Goal: Task Accomplishment & Management: Manage account settings

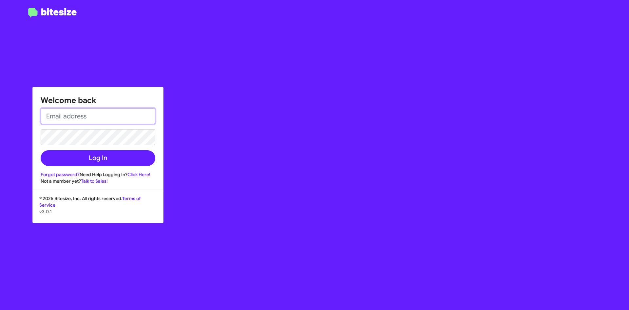
type input "[EMAIL_ADDRESS][DOMAIN_NAME]"
click at [113, 170] on div "Welcome back [EMAIL_ADDRESS][DOMAIN_NAME] Log In Forgot password? Need Help Log…" at bounding box center [98, 135] width 130 height 97
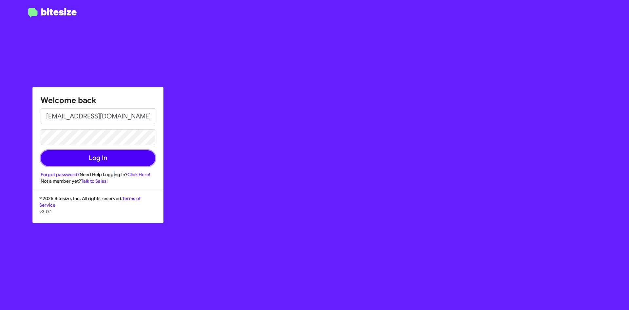
click at [118, 158] on button "Log In" at bounding box center [98, 158] width 115 height 16
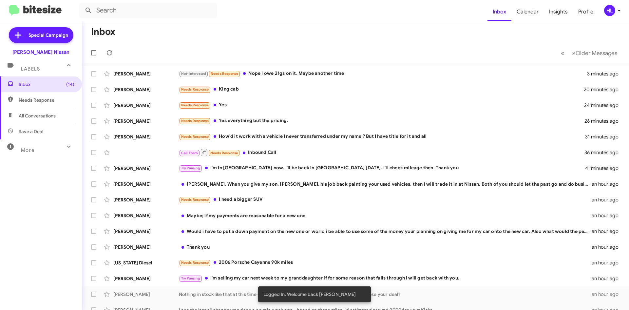
click at [616, 10] on icon at bounding box center [620, 11] width 8 height 8
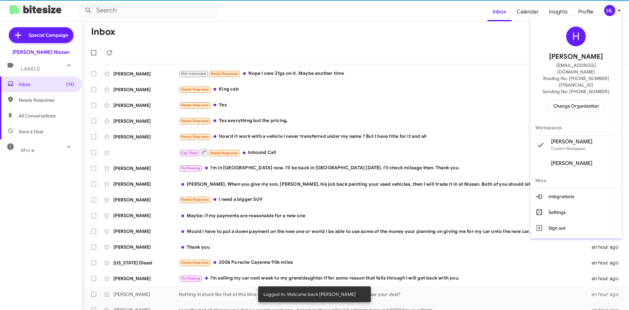
click at [616, 10] on div at bounding box center [314, 155] width 629 height 310
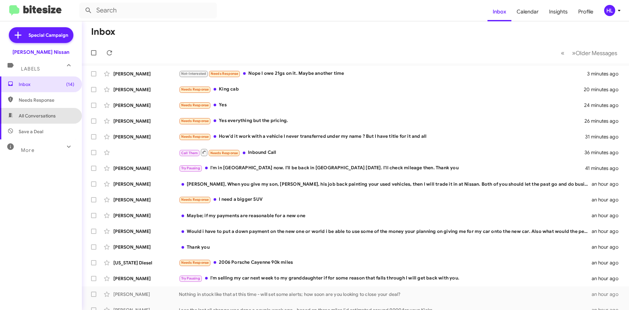
click at [50, 121] on span "All Conversations" at bounding box center [41, 116] width 82 height 16
type input "in:all-conversations"
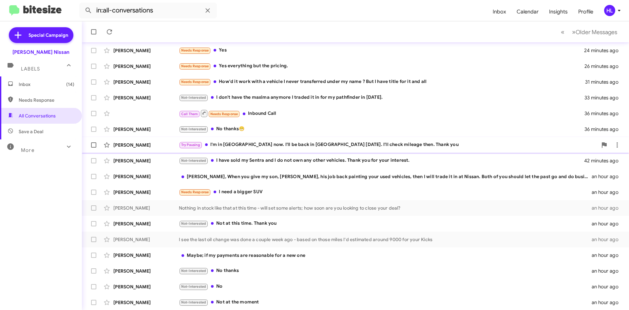
scroll to position [71, 0]
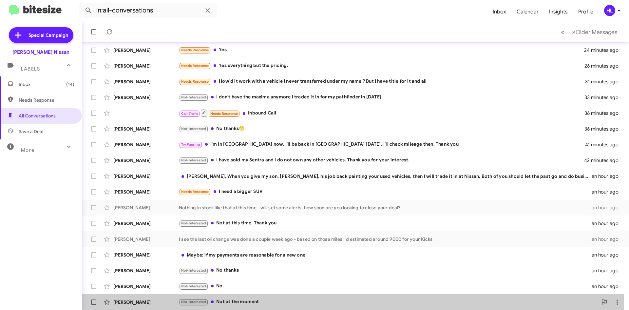
click at [154, 300] on div "[PERSON_NAME]" at bounding box center [146, 302] width 66 height 7
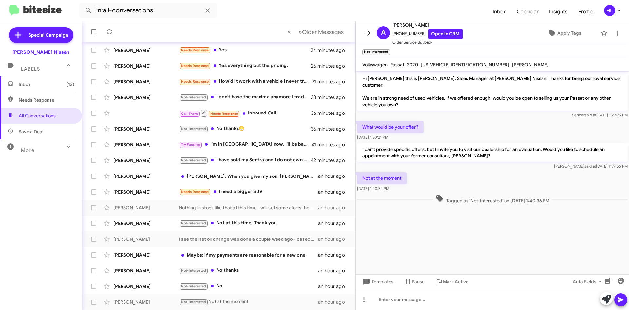
click at [366, 29] on button at bounding box center [367, 33] width 13 height 13
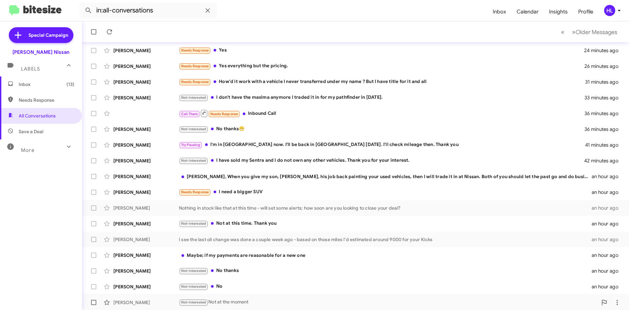
scroll to position [71, 0]
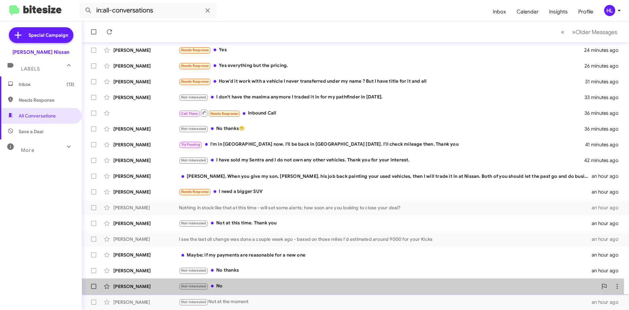
click at [156, 290] on div "[PERSON_NAME] Not-Interested No an hour ago" at bounding box center [355, 286] width 537 height 13
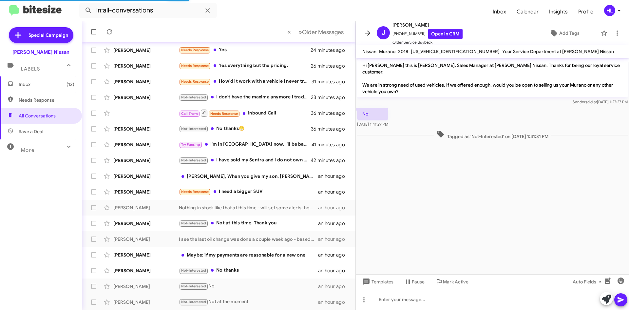
click at [363, 34] on span at bounding box center [367, 33] width 13 height 8
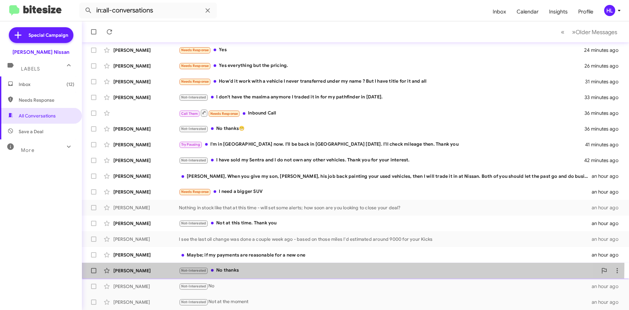
click at [151, 264] on div "[PERSON_NAME] Not-Interested No thanks an hour ago" at bounding box center [355, 270] width 537 height 13
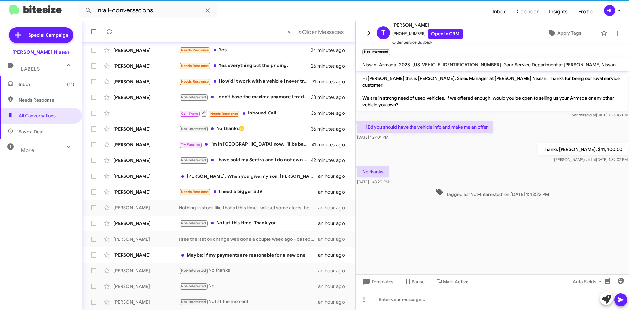
click at [370, 31] on icon at bounding box center [368, 33] width 8 height 8
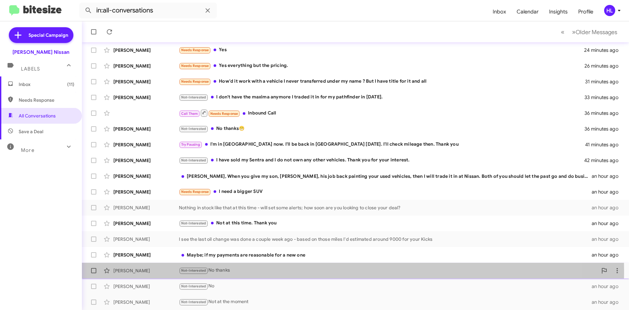
click at [146, 271] on div "[PERSON_NAME]" at bounding box center [146, 270] width 66 height 7
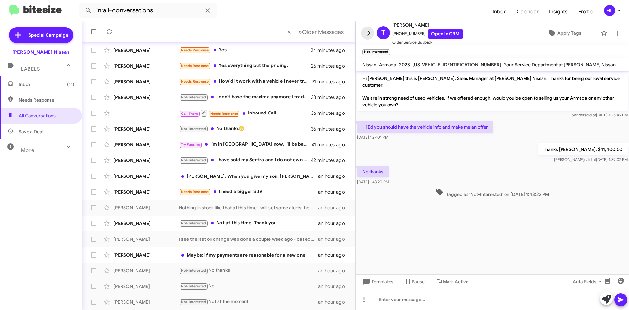
click at [368, 34] on icon at bounding box center [368, 33] width 8 height 8
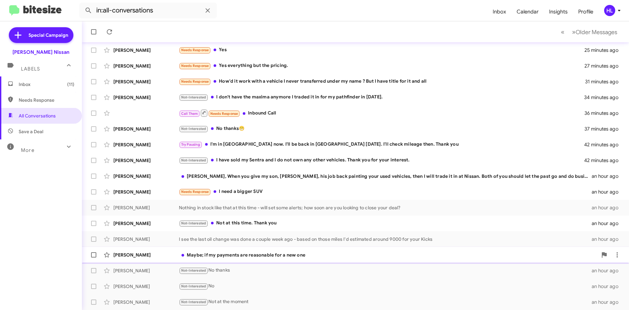
click at [129, 252] on div "[PERSON_NAME]" at bounding box center [146, 254] width 66 height 7
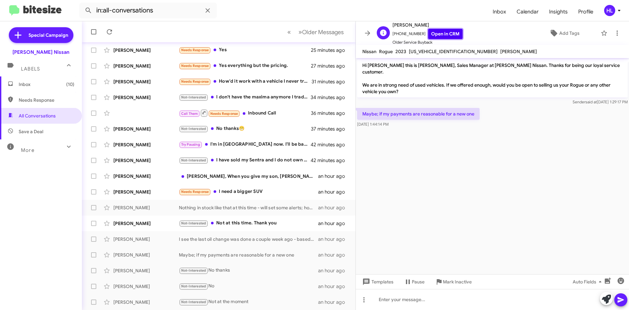
click at [444, 35] on link "Open in CRM" at bounding box center [445, 34] width 34 height 10
click at [434, 34] on link "Open in CRM" at bounding box center [445, 34] width 34 height 10
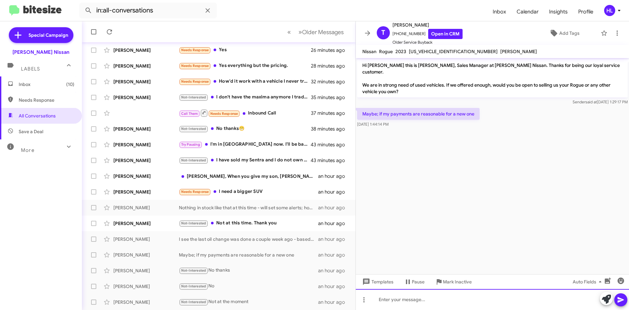
click at [467, 295] on div at bounding box center [492, 299] width 273 height 21
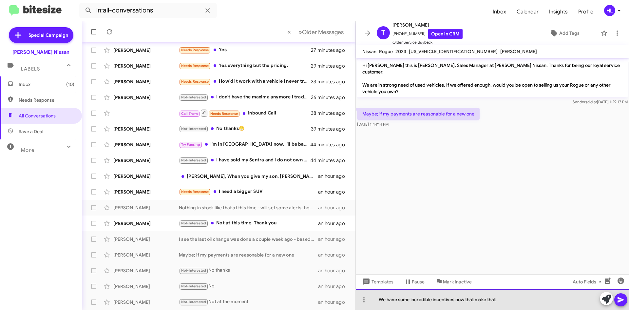
click at [456, 296] on div "We have some incredible incentives now that make that" at bounding box center [492, 299] width 273 height 21
click at [532, 295] on div "We have some incredible incentives right now that make that" at bounding box center [492, 299] width 273 height 21
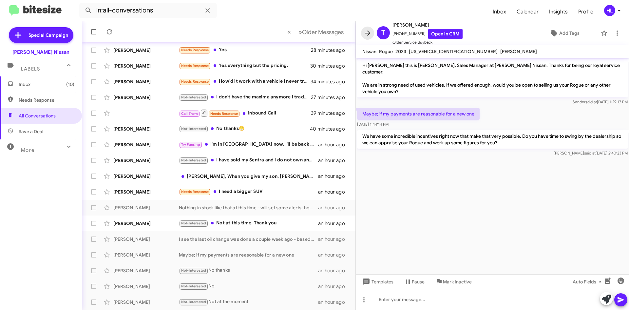
click at [367, 29] on button at bounding box center [367, 33] width 13 height 13
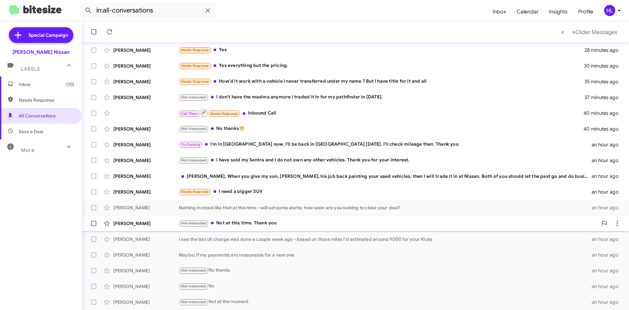
click at [158, 223] on div "[PERSON_NAME]" at bounding box center [146, 223] width 66 height 7
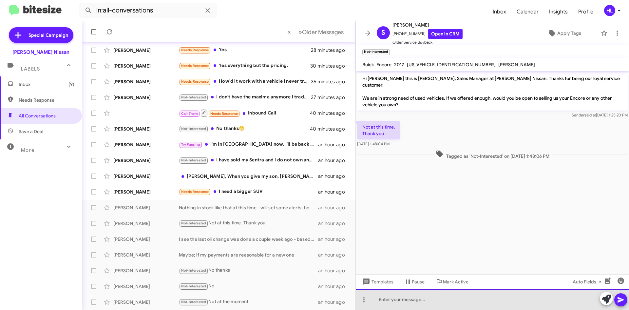
click at [494, 308] on div at bounding box center [492, 299] width 273 height 21
drag, startPoint x: 474, startPoint y: 300, endPoint x: 377, endPoint y: 298, distance: 97.7
click at [377, 298] on div "No problem. Thank you for your reply!" at bounding box center [492, 299] width 273 height 21
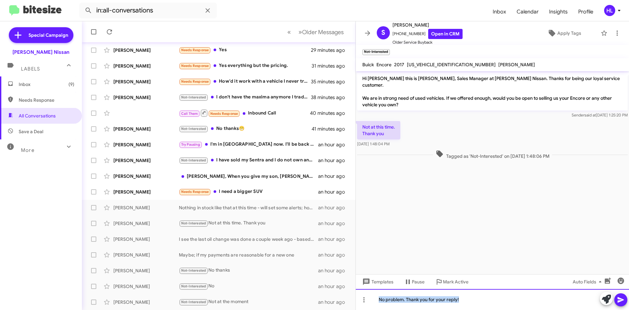
copy div "No problem. Thank you for your reply!"
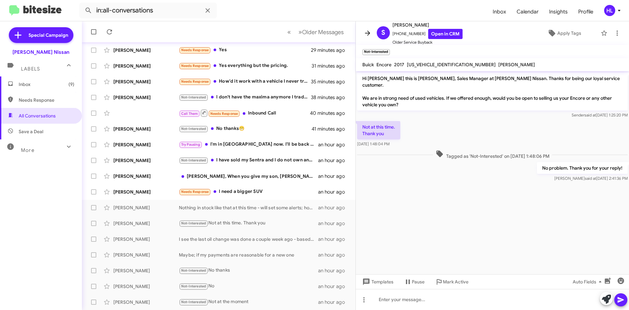
click at [368, 33] on icon at bounding box center [367, 32] width 5 height 5
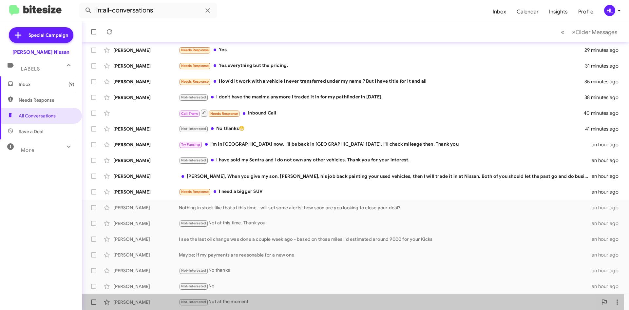
click at [153, 301] on div "[PERSON_NAME]" at bounding box center [146, 302] width 66 height 7
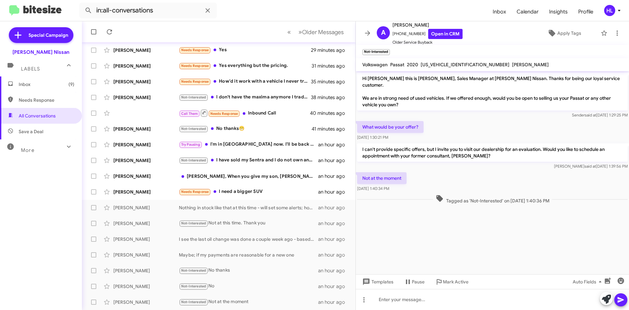
drag, startPoint x: 411, startPoint y: 298, endPoint x: 382, endPoint y: 229, distance: 74.3
click at [382, 229] on cdk-virtual-scroll-viewport "Hi [PERSON_NAME] this is [PERSON_NAME], Sales Manager at [PERSON_NAME] Nissan. …" at bounding box center [492, 172] width 273 height 203
click at [364, 32] on icon at bounding box center [368, 33] width 8 height 8
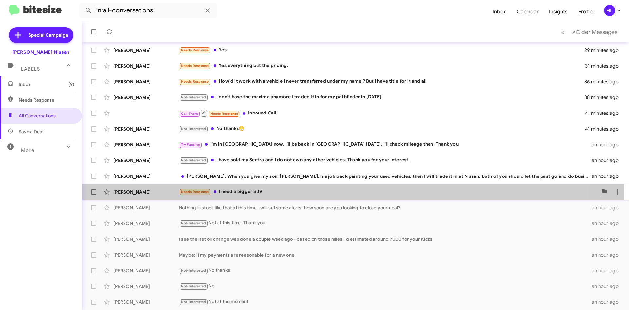
click at [149, 194] on div "[PERSON_NAME]" at bounding box center [146, 191] width 66 height 7
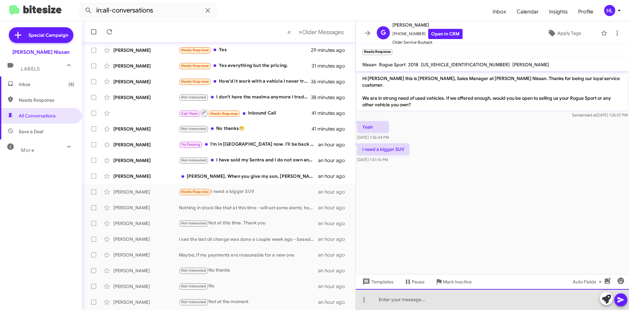
click at [446, 304] on div at bounding box center [492, 299] width 273 height 21
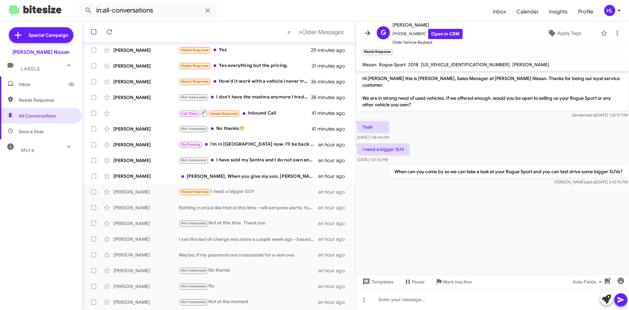
click at [366, 31] on icon at bounding box center [368, 33] width 8 height 8
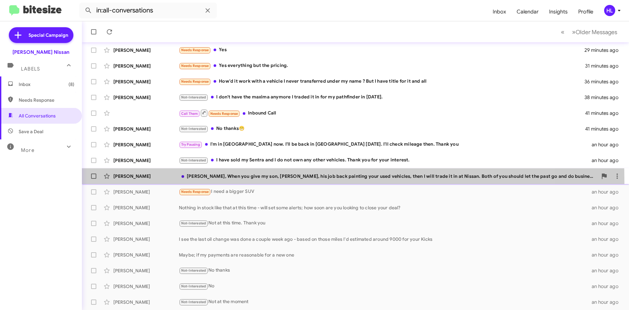
click at [132, 182] on div "[PERSON_NAME] [PERSON_NAME], When you give my son, [PERSON_NAME], his job back …" at bounding box center [355, 175] width 537 height 13
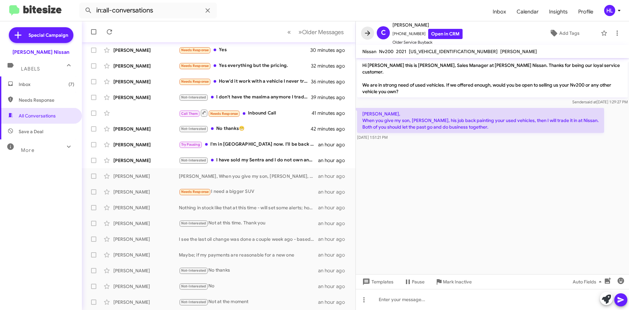
click at [368, 34] on icon at bounding box center [368, 33] width 8 height 8
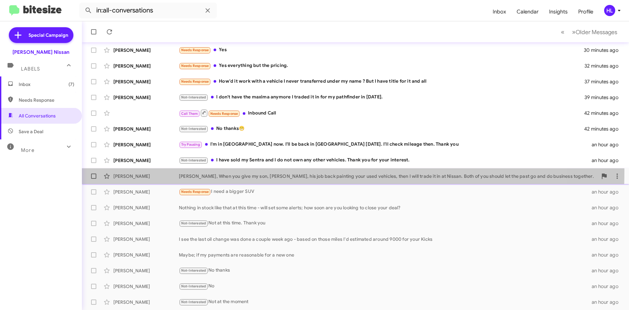
click at [138, 170] on div "[PERSON_NAME] [PERSON_NAME], When you give my son, [PERSON_NAME], his job back …" at bounding box center [355, 175] width 537 height 13
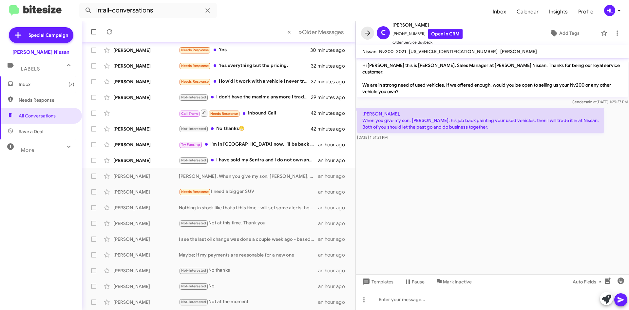
click at [364, 31] on icon at bounding box center [368, 33] width 8 height 8
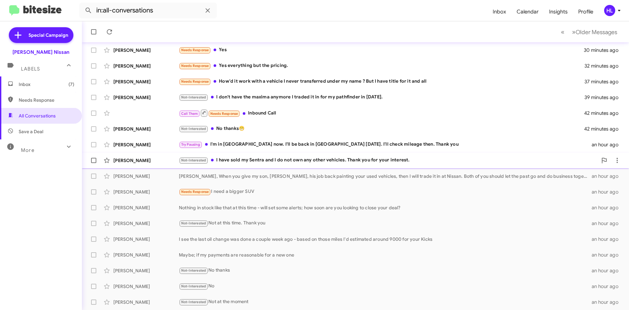
click at [151, 157] on div "[PERSON_NAME]" at bounding box center [146, 160] width 66 height 7
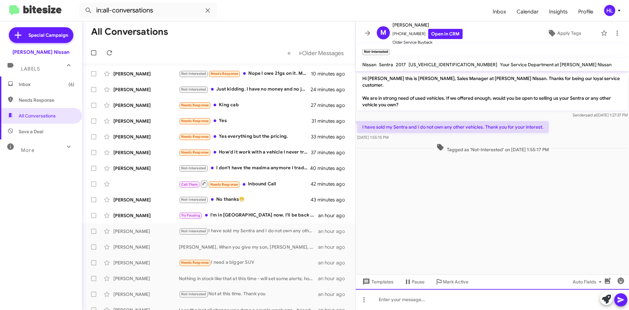
paste div
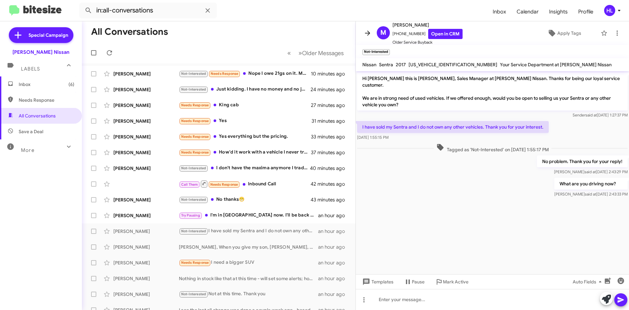
click at [370, 34] on icon at bounding box center [368, 33] width 8 height 8
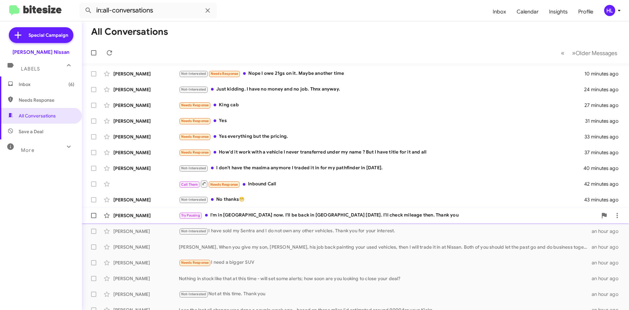
click at [122, 217] on div "[PERSON_NAME]" at bounding box center [146, 215] width 66 height 7
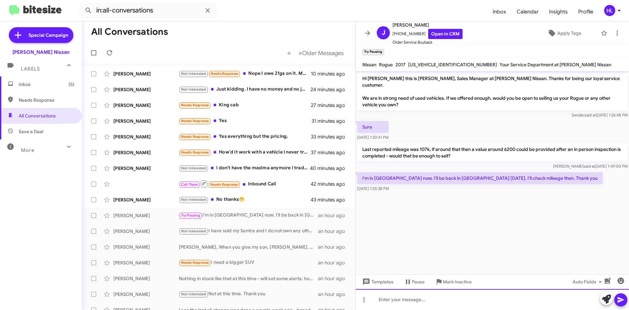
click at [408, 299] on div at bounding box center [492, 299] width 273 height 21
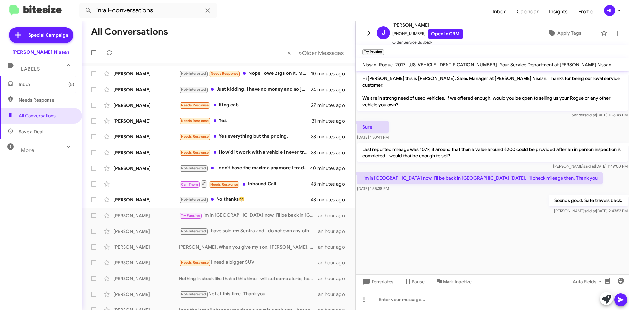
click at [366, 35] on icon at bounding box center [368, 33] width 8 height 8
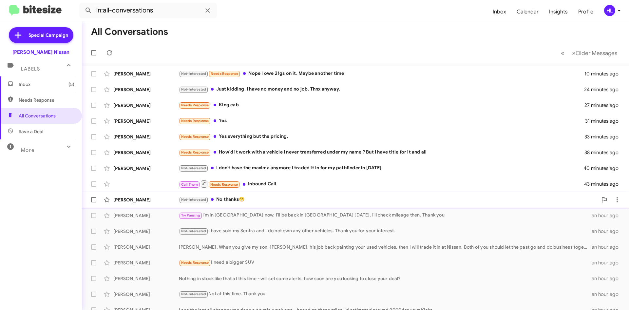
click at [150, 197] on div "[PERSON_NAME]" at bounding box center [146, 199] width 66 height 7
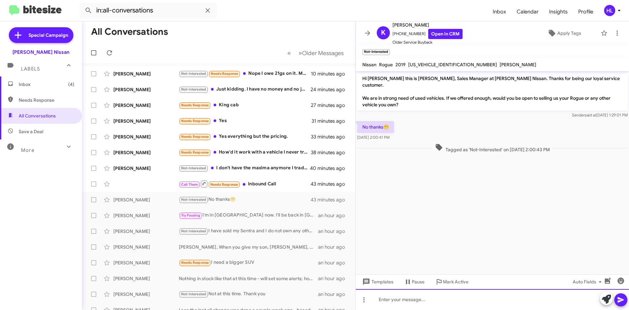
paste div
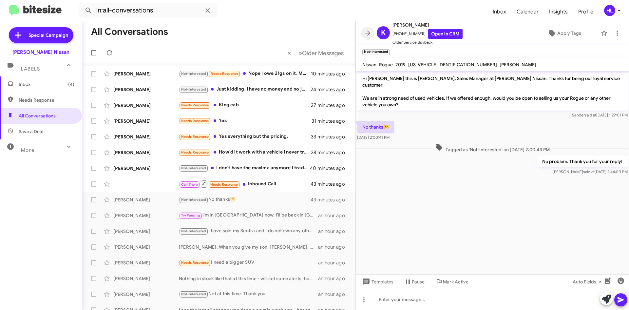
click at [366, 30] on icon at bounding box center [368, 33] width 8 height 8
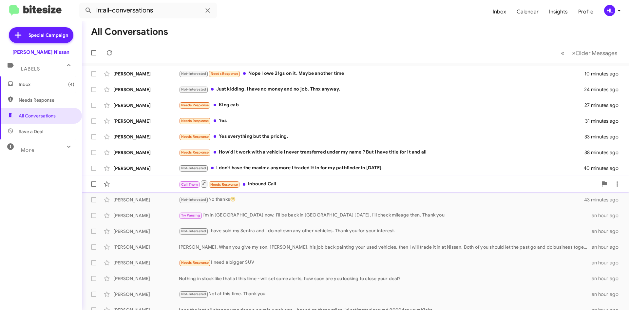
click at [136, 181] on div "Call Them Needs Response Inbound Call 43 minutes ago" at bounding box center [355, 183] width 537 height 13
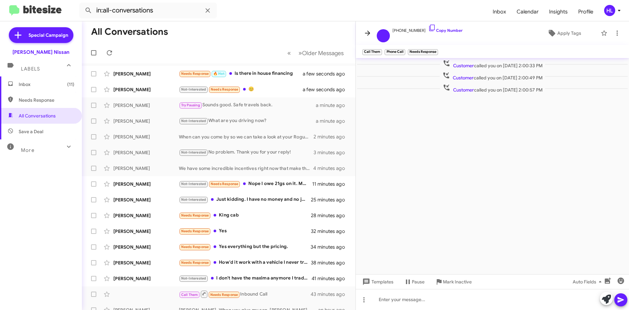
click at [369, 37] on button at bounding box center [367, 33] width 13 height 13
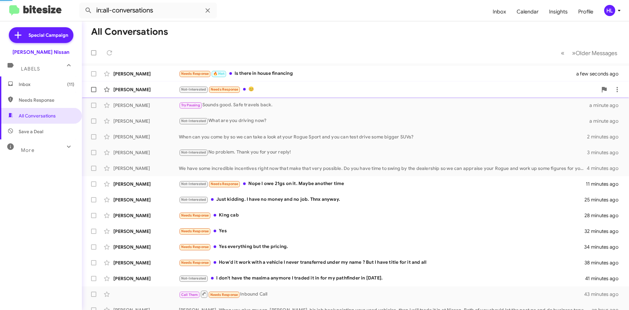
click at [114, 95] on div "[PERSON_NAME] Not-Interested Needs Response 😊 a few seconds ago" at bounding box center [355, 89] width 537 height 13
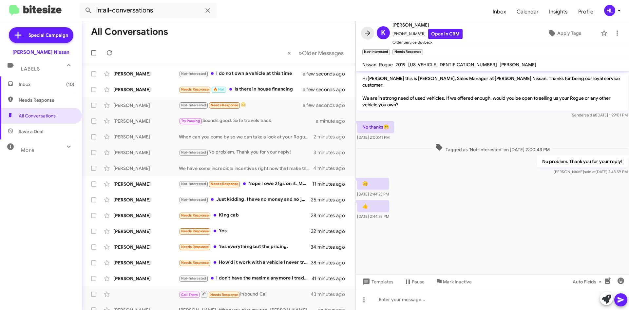
click at [371, 38] on button at bounding box center [367, 33] width 13 height 13
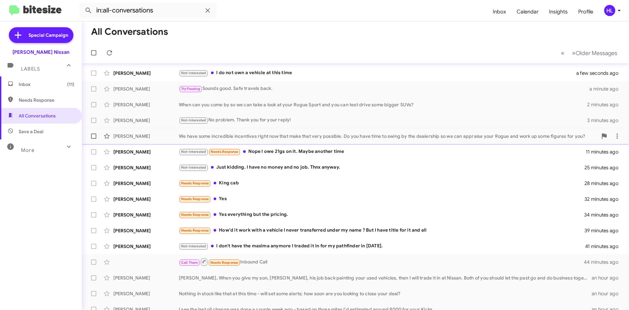
scroll to position [71, 0]
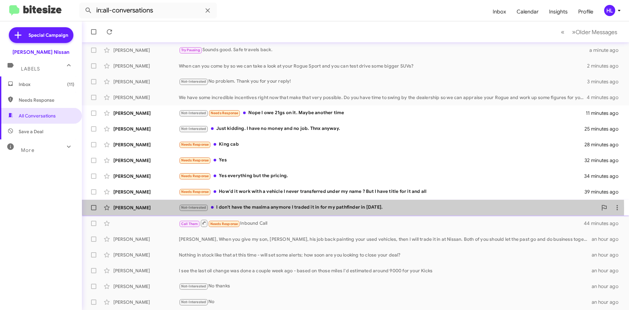
click at [149, 209] on div "[PERSON_NAME]" at bounding box center [146, 207] width 66 height 7
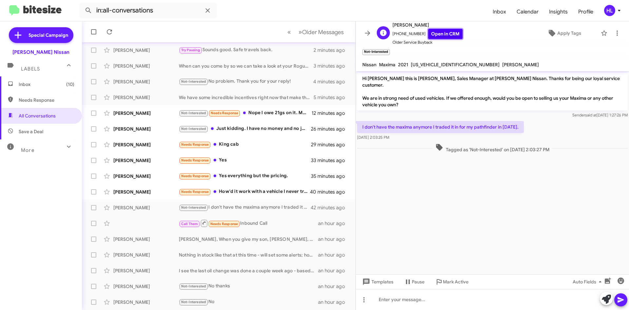
click at [437, 36] on link "Open in CRM" at bounding box center [445, 34] width 34 height 10
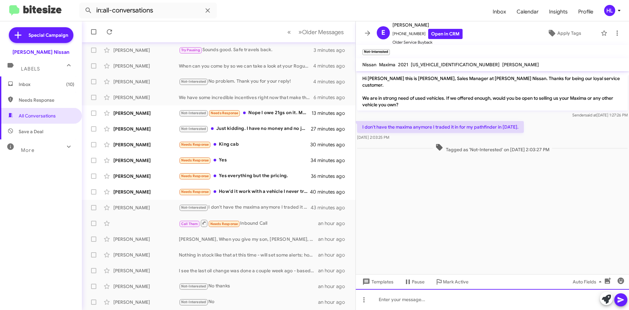
paste div
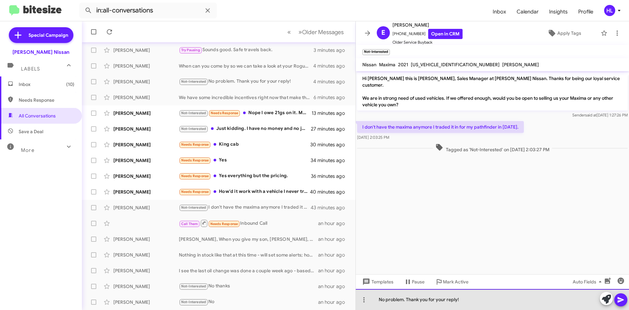
click at [474, 297] on div "No problem. Thank you for your reply!" at bounding box center [492, 299] width 273 height 21
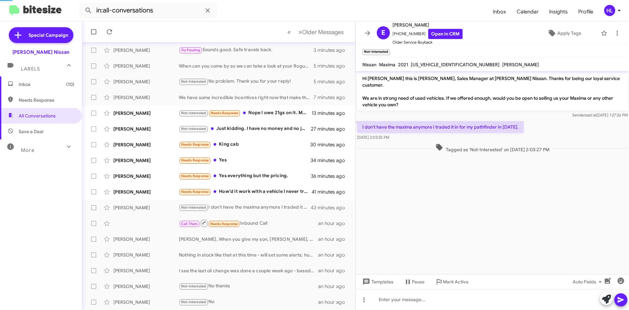
drag, startPoint x: 538, startPoint y: 235, endPoint x: 488, endPoint y: 271, distance: 62.0
drag, startPoint x: 488, startPoint y: 271, endPoint x: 371, endPoint y: 35, distance: 264.0
click at [371, 35] on icon at bounding box center [368, 33] width 8 height 8
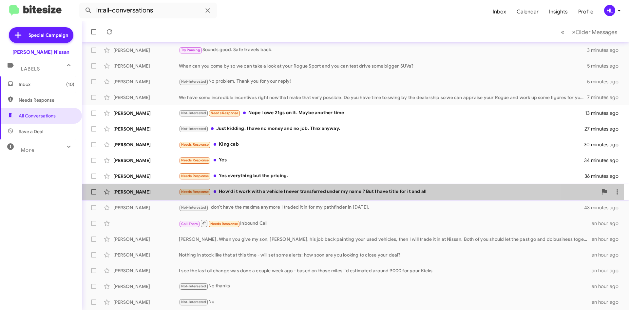
click at [135, 192] on div "[PERSON_NAME]" at bounding box center [146, 191] width 66 height 7
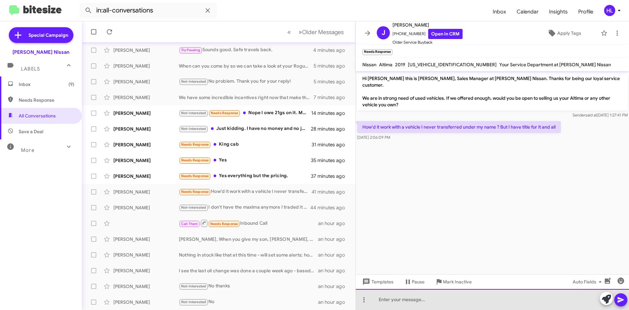
click at [481, 304] on div at bounding box center [492, 299] width 273 height 21
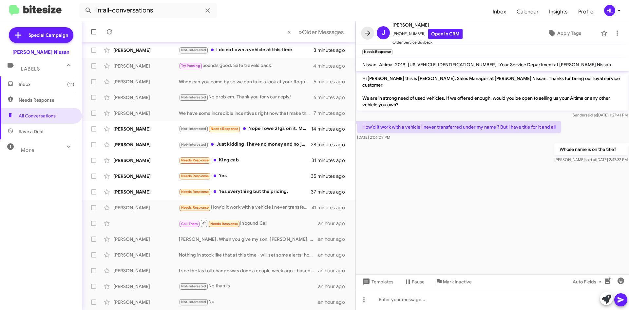
click at [367, 34] on icon at bounding box center [368, 33] width 8 height 8
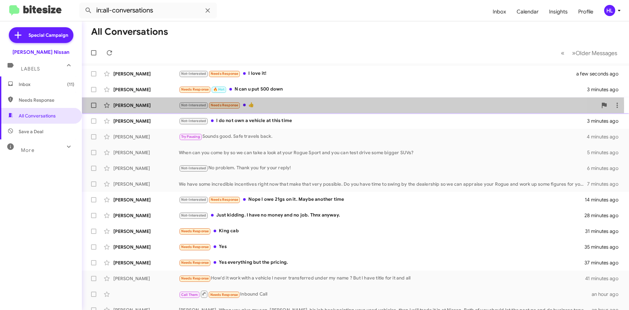
click at [148, 107] on div "[PERSON_NAME]" at bounding box center [146, 105] width 66 height 7
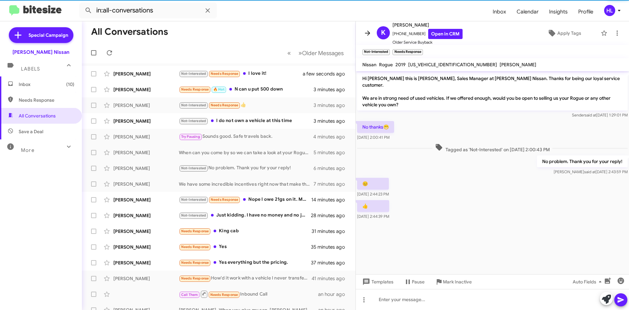
click at [369, 31] on icon at bounding box center [368, 33] width 8 height 8
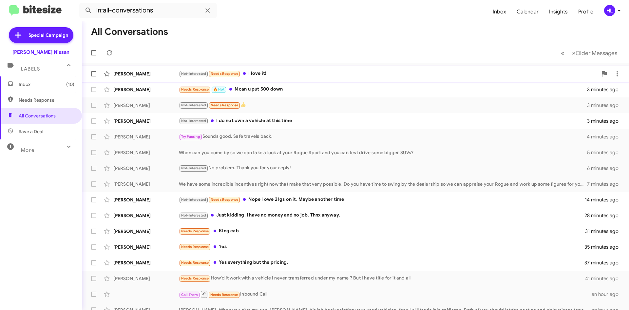
click at [128, 81] on span "[PERSON_NAME] Not-Interested Needs Response I love it! a few seconds ago" at bounding box center [355, 74] width 547 height 16
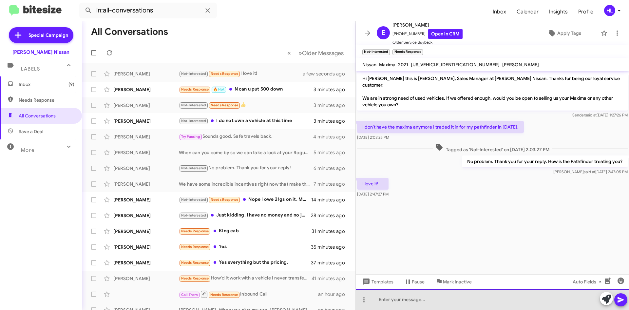
click at [420, 298] on div at bounding box center [492, 299] width 273 height 21
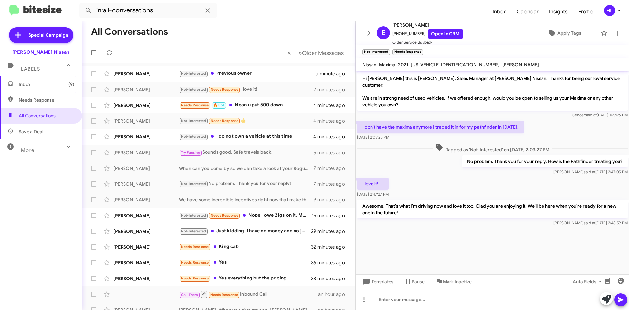
click at [366, 31] on icon at bounding box center [368, 33] width 8 height 8
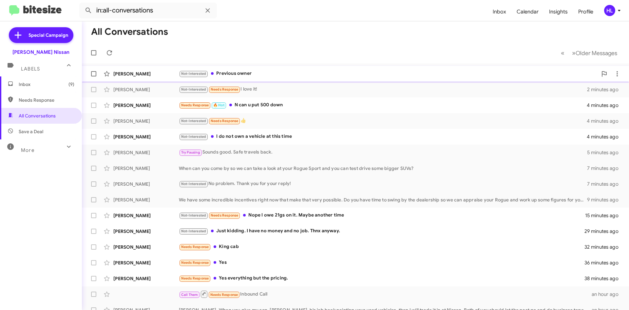
click at [143, 75] on div "[PERSON_NAME]" at bounding box center [146, 73] width 66 height 7
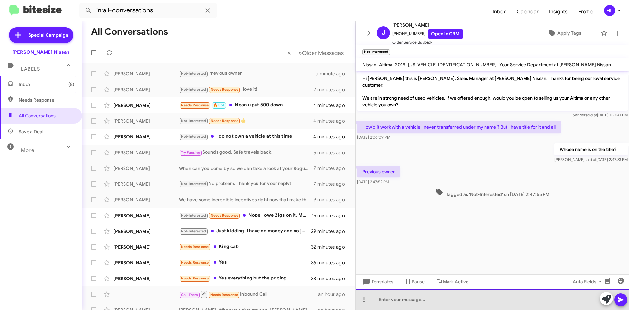
click at [463, 301] on div at bounding box center [492, 299] width 273 height 21
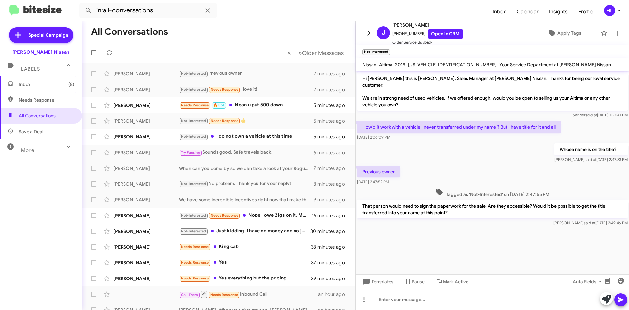
click at [370, 38] on button at bounding box center [367, 33] width 13 height 13
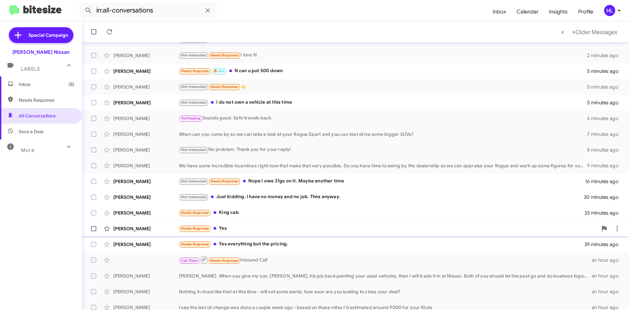
scroll to position [71, 0]
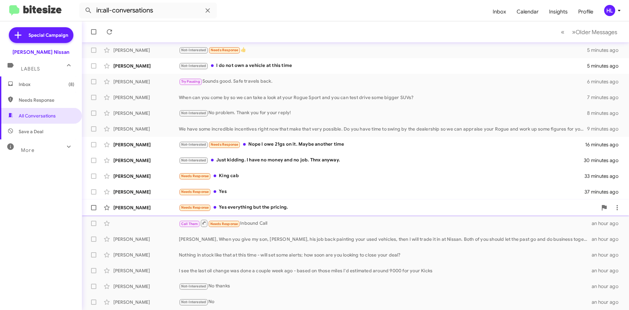
click at [158, 207] on div "[PERSON_NAME]" at bounding box center [146, 207] width 66 height 7
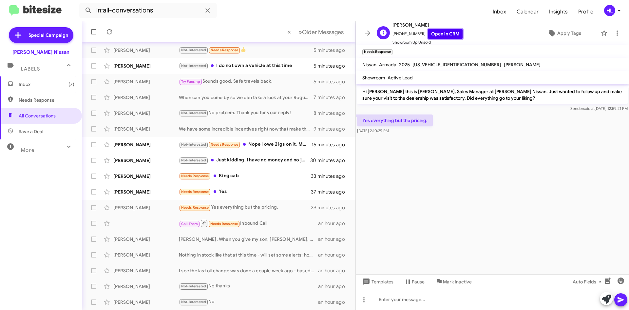
click at [446, 32] on link "Open in CRM" at bounding box center [445, 34] width 34 height 10
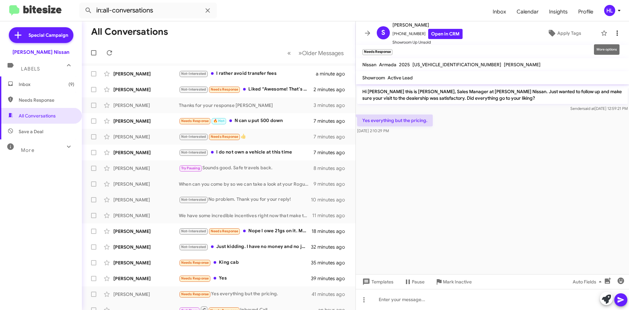
click at [614, 34] on icon at bounding box center [618, 33] width 8 height 8
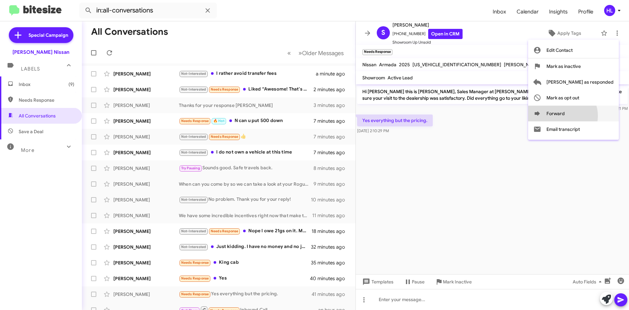
click at [589, 116] on button "Forward" at bounding box center [573, 114] width 91 height 16
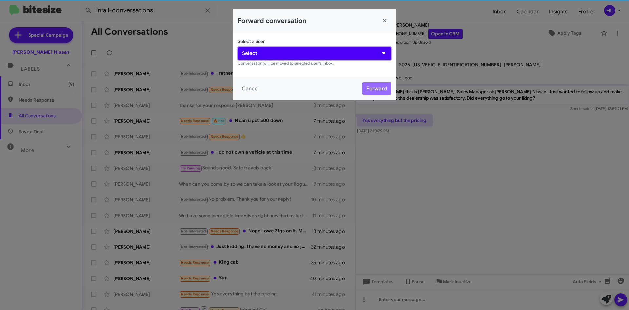
click at [315, 52] on button "Select" at bounding box center [314, 53] width 153 height 12
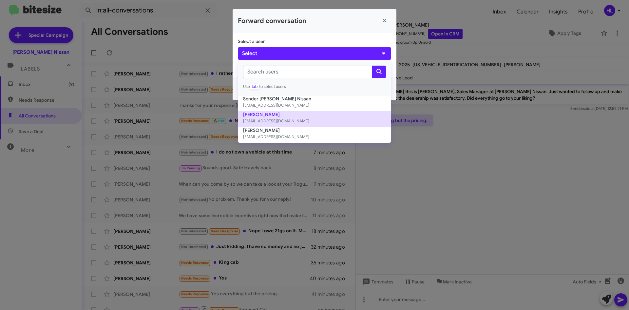
click at [290, 113] on button "[PERSON_NAME] [EMAIL_ADDRESS][DOMAIN_NAME]" at bounding box center [314, 119] width 153 height 16
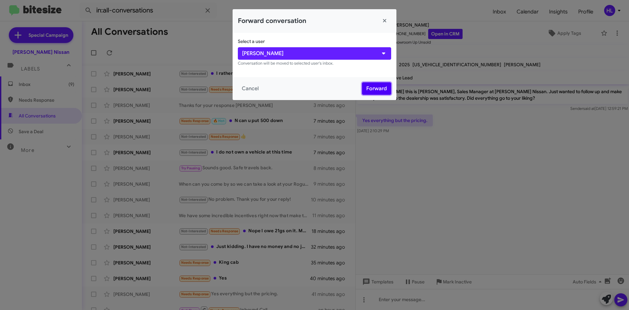
click at [371, 85] on button "Forward" at bounding box center [376, 88] width 29 height 12
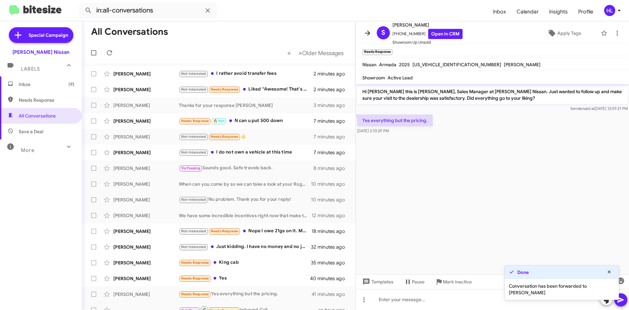
drag, startPoint x: 369, startPoint y: 41, endPoint x: 364, endPoint y: 31, distance: 11.0
click at [368, 41] on mat-toolbar "S [PERSON_NAME] [PHONE_NUMBER] Open in CRM Showroom Up Unsold Apply Tags" at bounding box center [492, 33] width 273 height 24
click at [363, 31] on span at bounding box center [367, 33] width 13 height 8
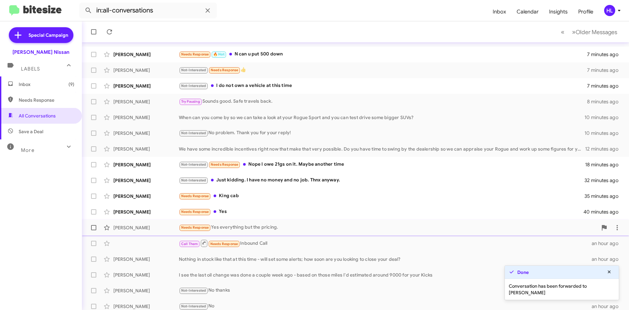
scroll to position [71, 0]
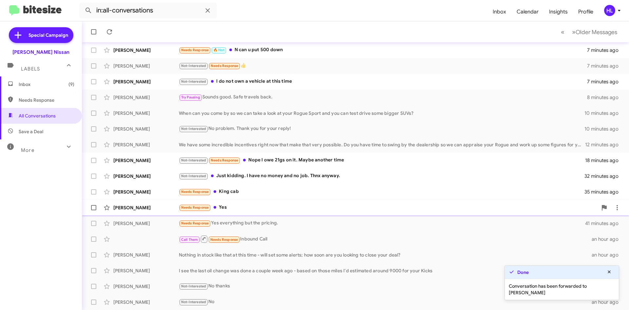
click at [167, 213] on div "[PERSON_NAME] Needs Response Yes 40 minutes ago" at bounding box center [355, 207] width 537 height 13
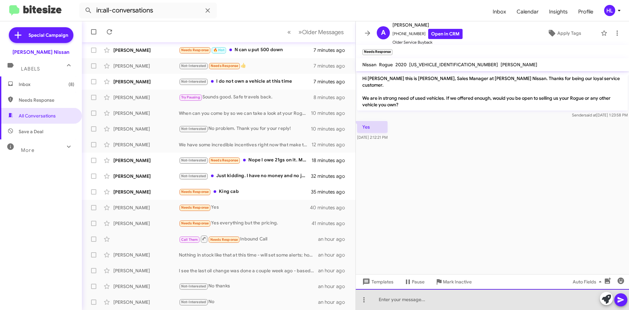
click at [444, 300] on div at bounding box center [492, 299] width 273 height 21
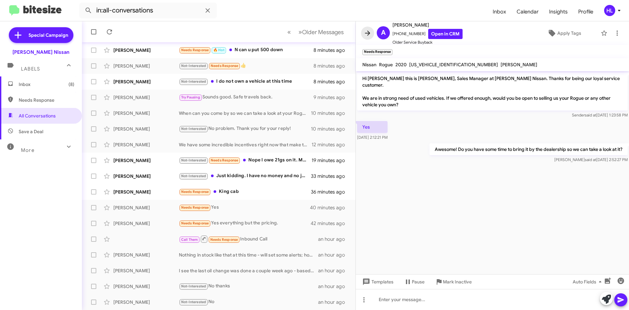
click at [369, 38] on button at bounding box center [367, 33] width 13 height 13
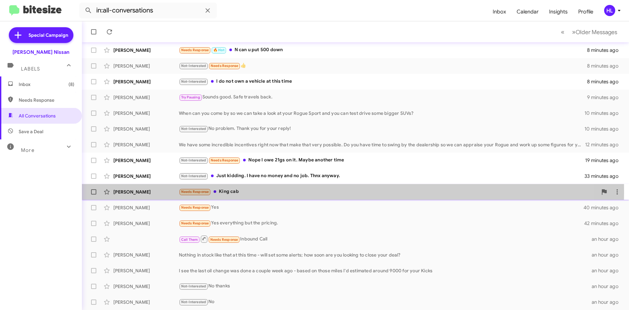
click at [151, 191] on div "[PERSON_NAME]" at bounding box center [146, 191] width 66 height 7
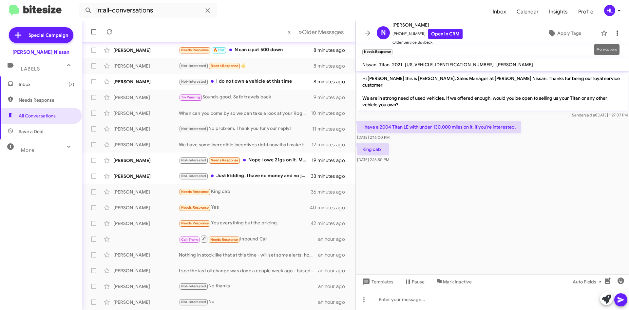
click at [614, 35] on icon at bounding box center [618, 33] width 8 height 8
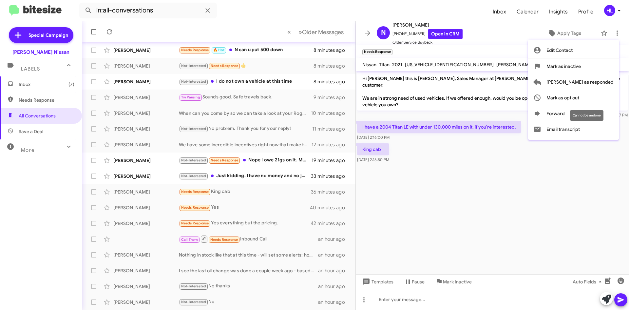
click at [583, 115] on div "Cannot be undone" at bounding box center [586, 115] width 33 height 10
click at [586, 113] on button "Forward" at bounding box center [573, 114] width 91 height 16
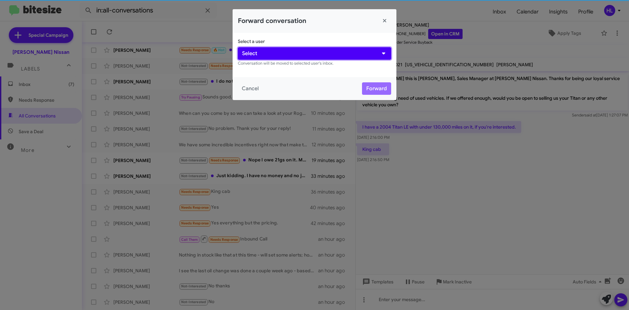
click at [343, 51] on button "Select" at bounding box center [314, 53] width 153 height 12
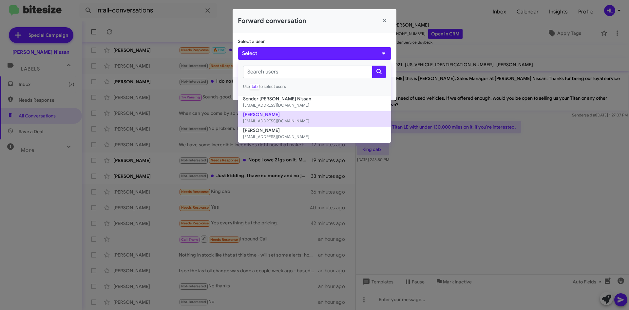
click at [319, 117] on button "[PERSON_NAME] [EMAIL_ADDRESS][DOMAIN_NAME]" at bounding box center [314, 119] width 153 height 16
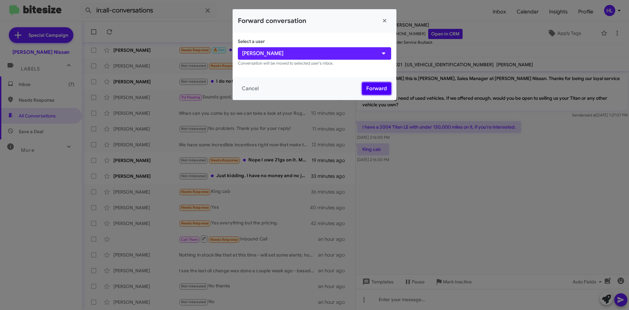
click at [376, 90] on button "Forward" at bounding box center [376, 88] width 29 height 12
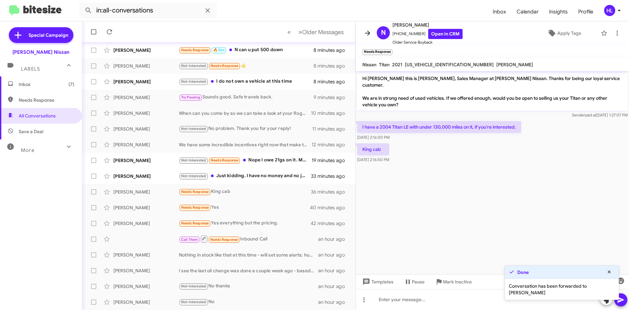
click at [366, 35] on icon at bounding box center [368, 33] width 8 height 8
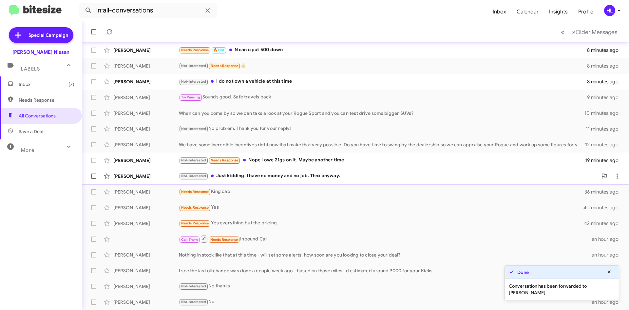
click at [158, 175] on div "[PERSON_NAME]" at bounding box center [146, 176] width 66 height 7
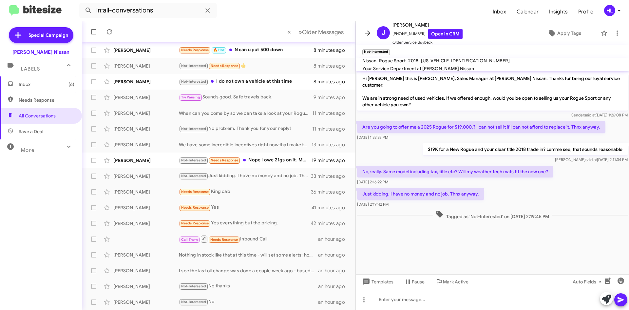
click at [367, 32] on icon at bounding box center [368, 33] width 8 height 8
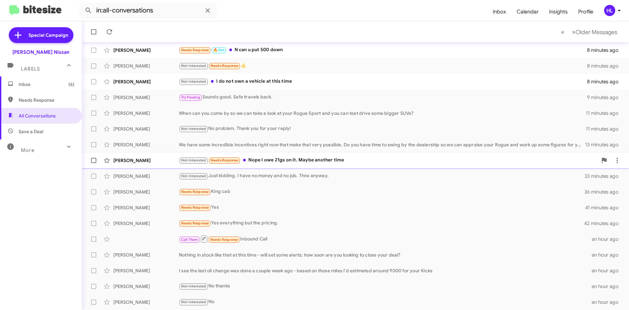
click at [135, 162] on div "[PERSON_NAME]" at bounding box center [146, 160] width 66 height 7
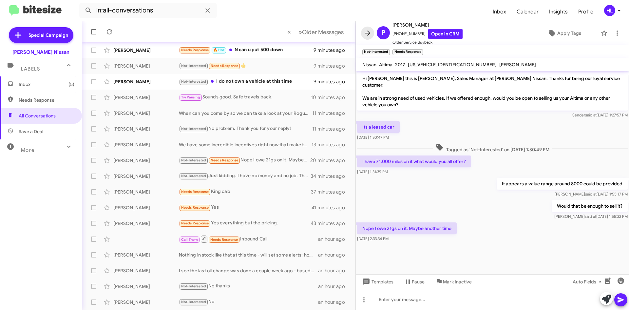
click at [367, 31] on icon at bounding box center [368, 33] width 8 height 8
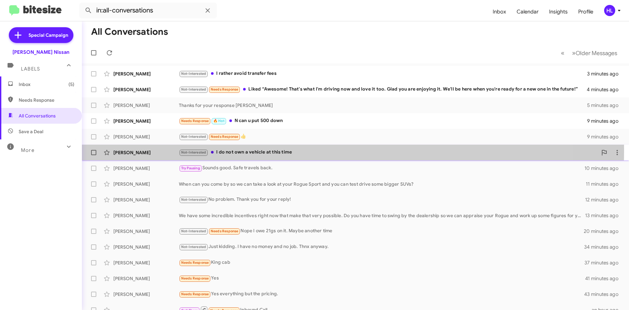
click at [141, 149] on div "[PERSON_NAME]" at bounding box center [146, 152] width 66 height 7
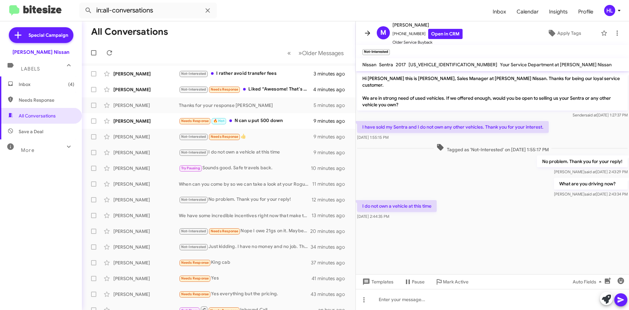
click at [369, 30] on icon at bounding box center [368, 33] width 8 height 8
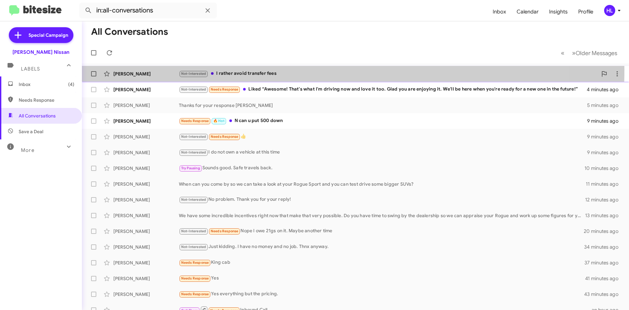
click at [139, 69] on div "[PERSON_NAME] Not-Interested I rather avoid transfer fees 3 minutes ago" at bounding box center [355, 73] width 537 height 13
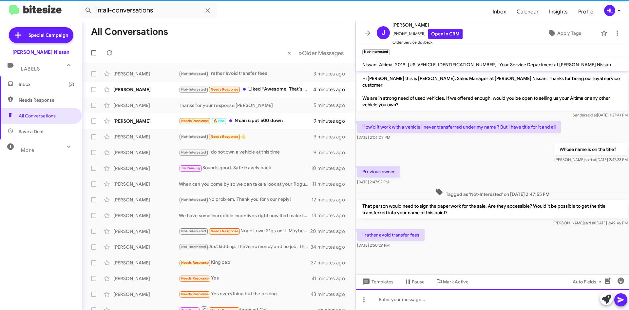
click at [464, 296] on div at bounding box center [492, 299] width 273 height 21
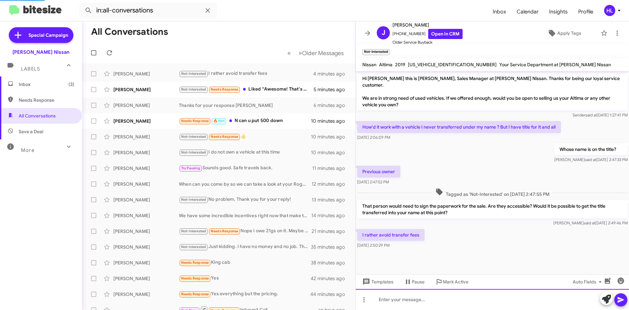
scroll to position [11, 0]
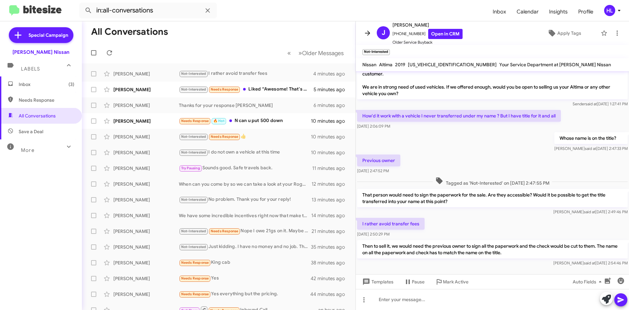
click at [362, 30] on span at bounding box center [367, 33] width 13 height 8
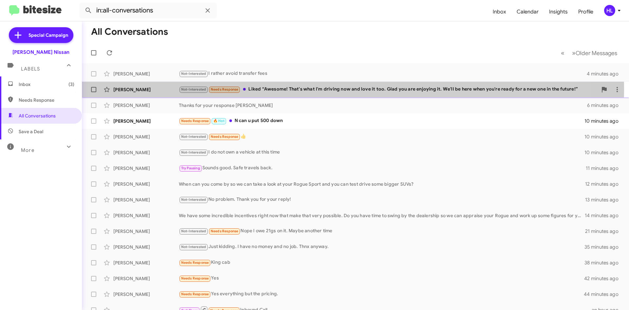
click at [150, 89] on div "[PERSON_NAME]" at bounding box center [146, 89] width 66 height 7
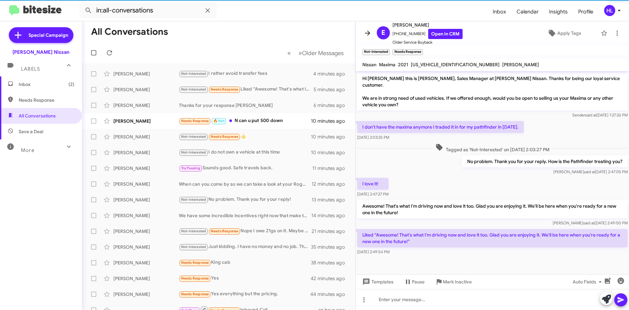
click at [372, 32] on span at bounding box center [367, 33] width 13 height 8
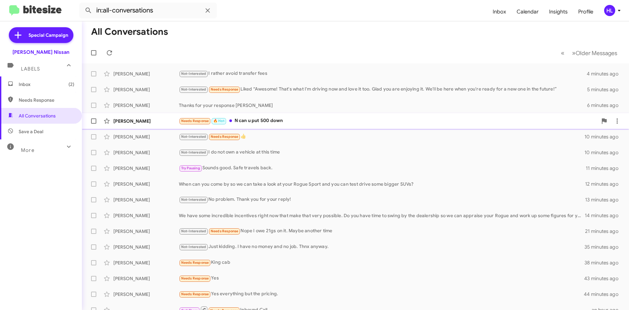
click at [145, 119] on div "[PERSON_NAME]" at bounding box center [146, 121] width 66 height 7
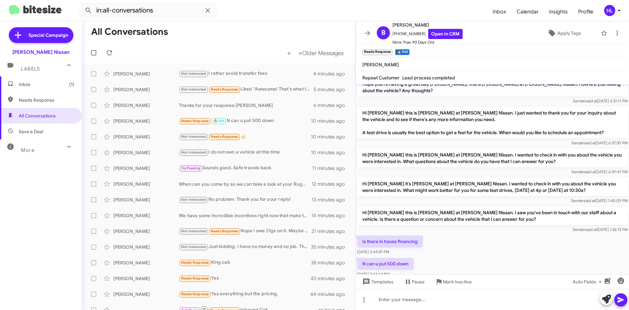
scroll to position [597, 0]
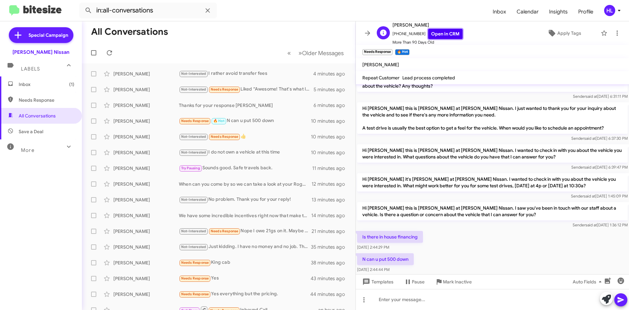
click at [443, 32] on link "Open in CRM" at bounding box center [445, 34] width 34 height 10
click at [614, 30] on icon at bounding box center [618, 33] width 8 height 8
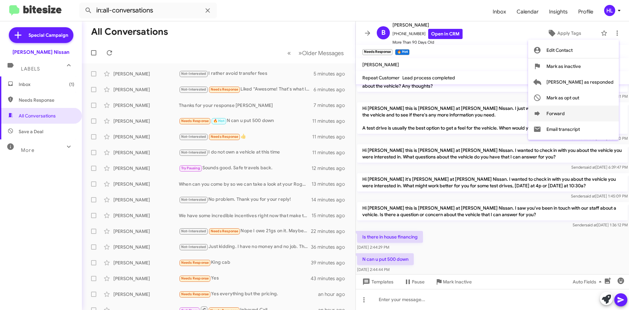
click at [593, 111] on button "Forward" at bounding box center [573, 114] width 91 height 16
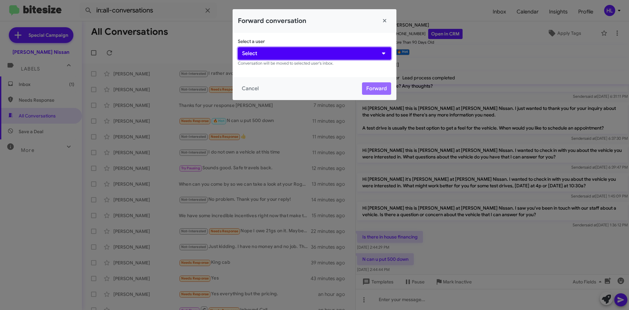
click at [335, 52] on button "Select" at bounding box center [314, 53] width 153 height 12
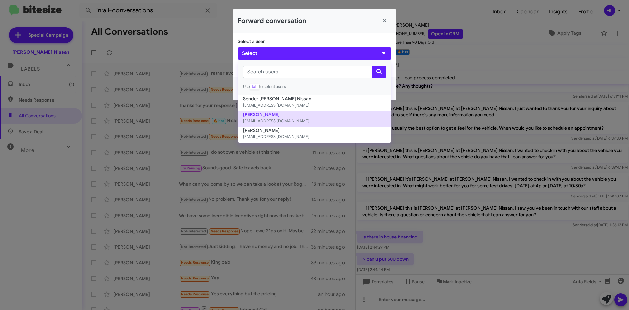
click at [312, 117] on button "[PERSON_NAME] [EMAIL_ADDRESS][DOMAIN_NAME]" at bounding box center [314, 119] width 153 height 16
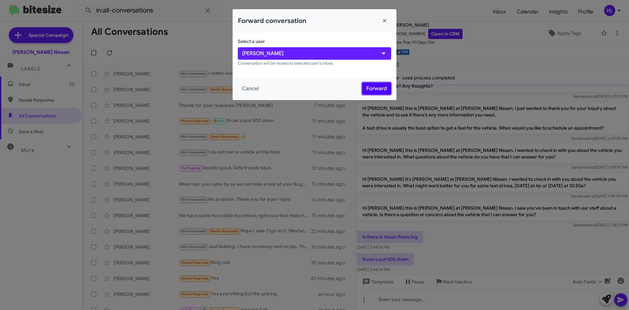
click at [384, 87] on button "Forward" at bounding box center [376, 88] width 29 height 12
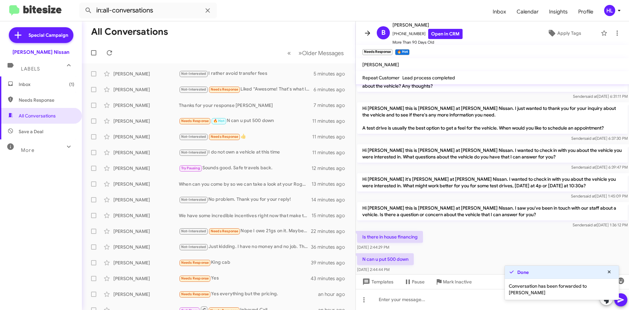
click at [367, 32] on icon at bounding box center [368, 33] width 8 height 8
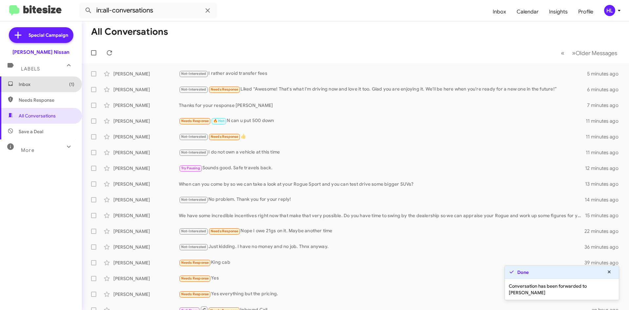
click at [59, 91] on span "Inbox (1)" at bounding box center [41, 84] width 82 height 16
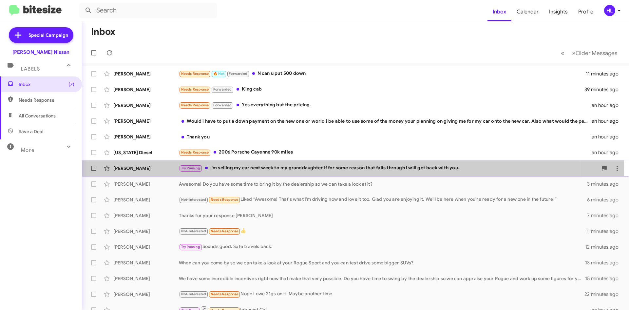
click at [145, 169] on div "[PERSON_NAME]" at bounding box center [146, 168] width 66 height 7
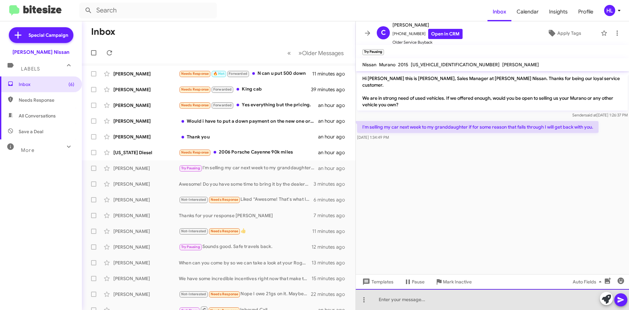
click at [419, 298] on div at bounding box center [492, 299] width 273 height 21
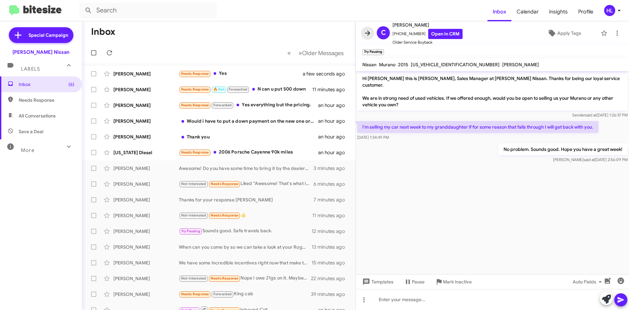
click at [365, 30] on icon at bounding box center [368, 33] width 8 height 8
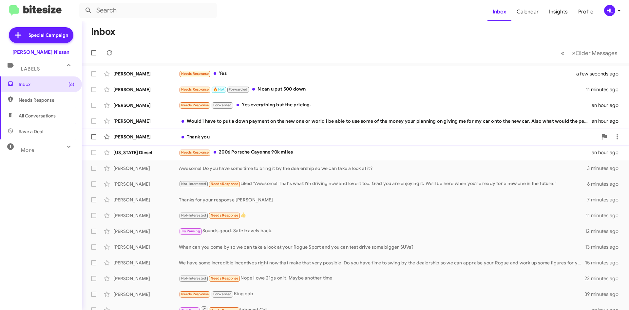
click at [125, 138] on div "[PERSON_NAME]" at bounding box center [146, 136] width 66 height 7
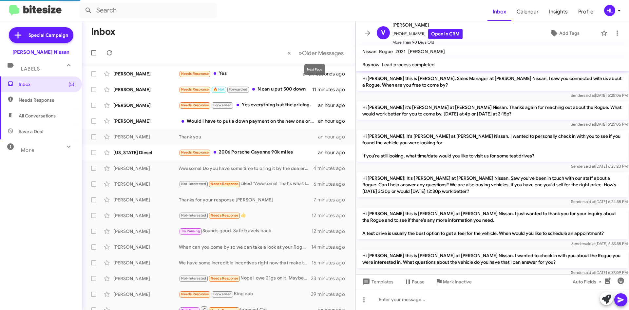
scroll to position [91, 0]
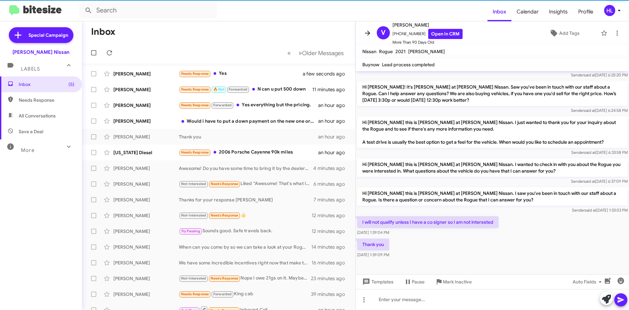
click at [370, 34] on icon at bounding box center [368, 33] width 8 height 8
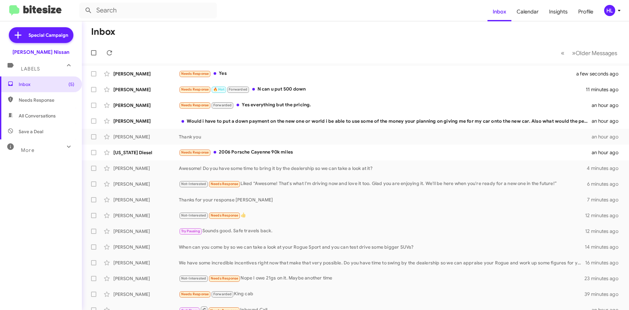
click at [30, 12] on img at bounding box center [35, 10] width 52 height 11
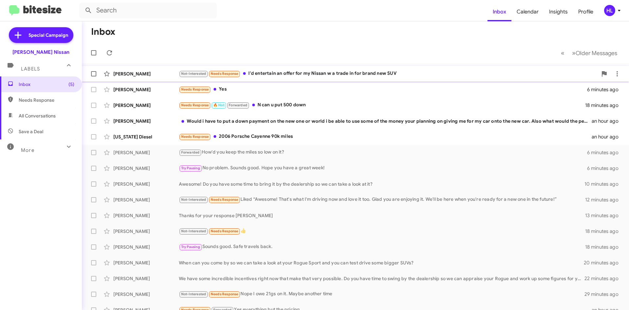
click at [160, 75] on div "[PERSON_NAME]" at bounding box center [146, 73] width 66 height 7
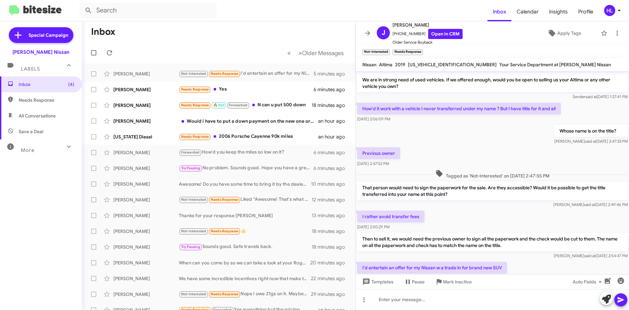
scroll to position [35, 0]
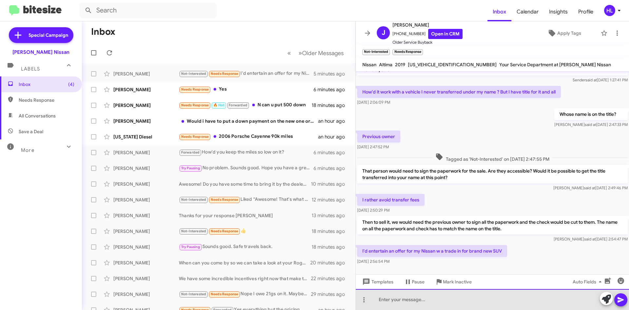
click at [473, 296] on div at bounding box center [492, 299] width 273 height 21
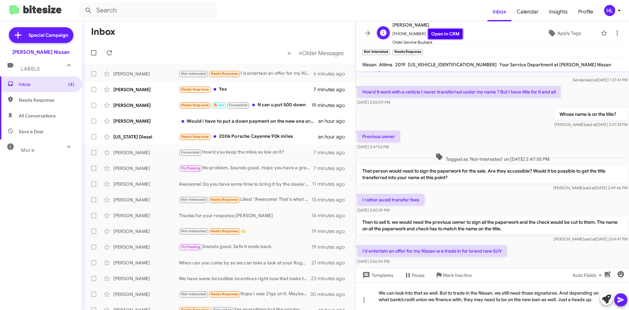
click at [453, 35] on link "Open in CRM" at bounding box center [445, 34] width 34 height 10
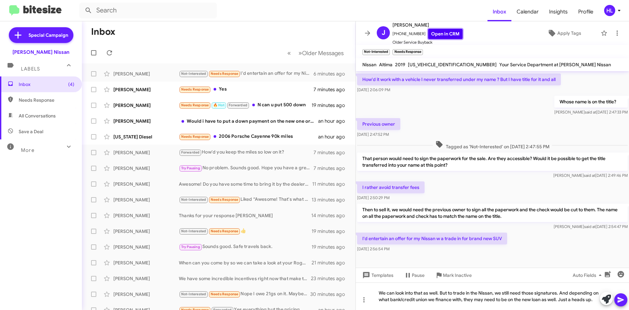
scroll to position [48, 0]
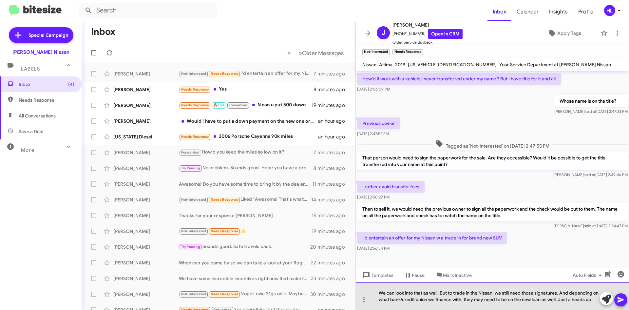
click at [480, 296] on div "We can look into that as well. But to trade in the Nissan, we still need those …" at bounding box center [492, 296] width 273 height 28
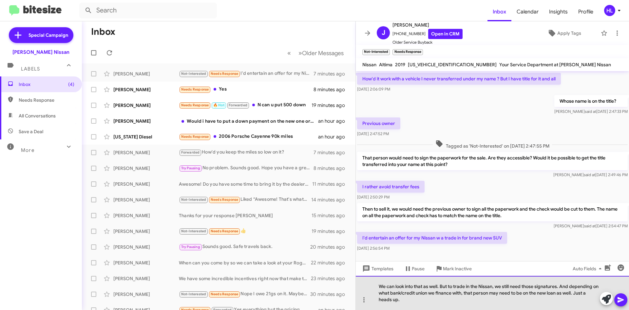
click at [416, 309] on div "We can look into that as well. But to trade in the Nissan, we still need those …" at bounding box center [492, 293] width 273 height 34
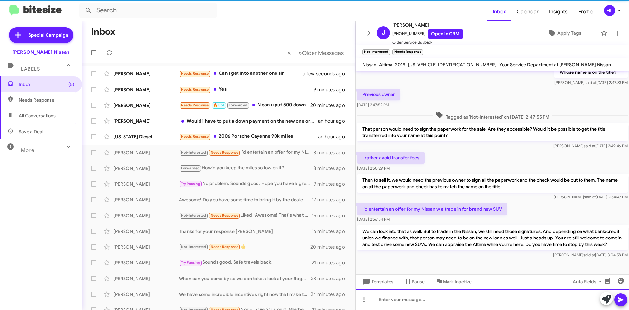
scroll to position [37, 0]
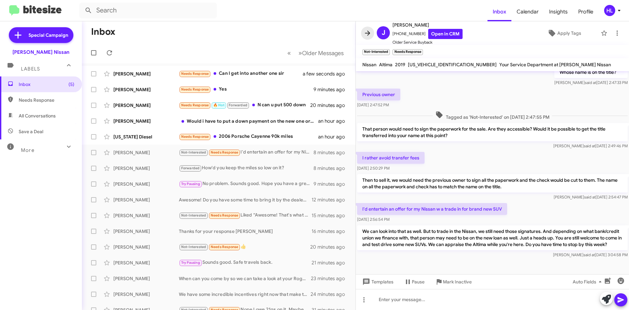
click at [368, 35] on icon at bounding box center [368, 33] width 8 height 8
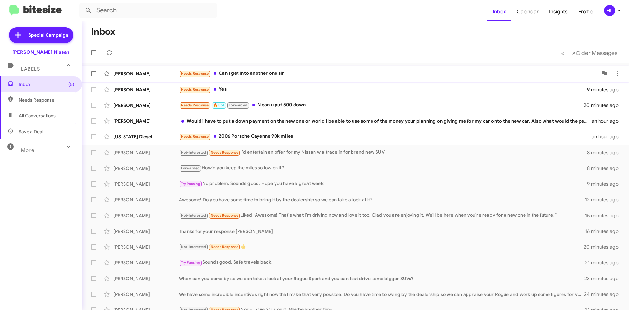
click at [149, 76] on div "[PERSON_NAME]" at bounding box center [146, 73] width 66 height 7
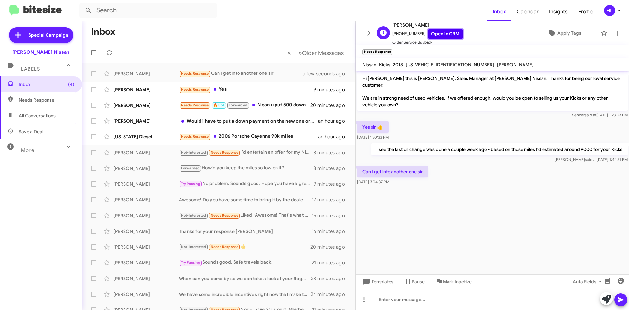
click at [440, 32] on link "Open in CRM" at bounding box center [445, 34] width 34 height 10
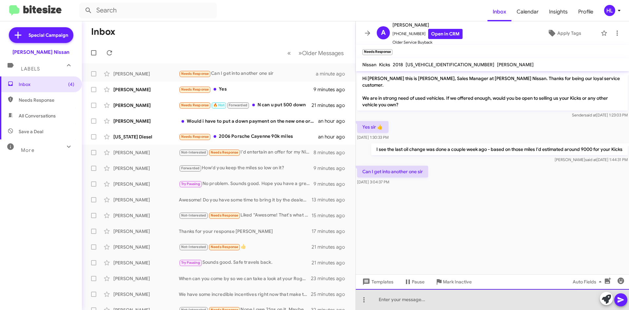
click at [478, 307] on div at bounding box center [492, 299] width 273 height 21
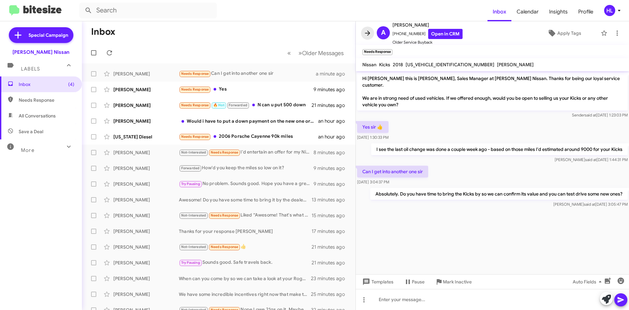
click at [368, 30] on icon at bounding box center [368, 33] width 8 height 8
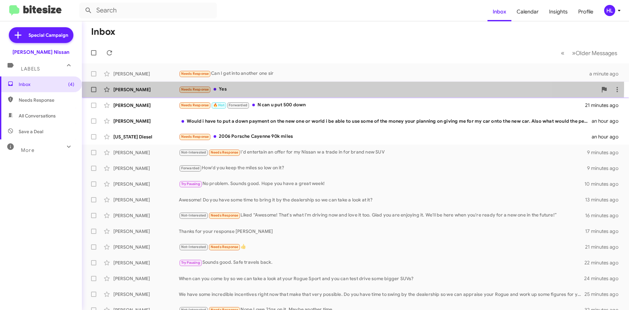
click at [130, 86] on div "[PERSON_NAME] Needs Response Yes 10 minutes ago" at bounding box center [355, 89] width 537 height 13
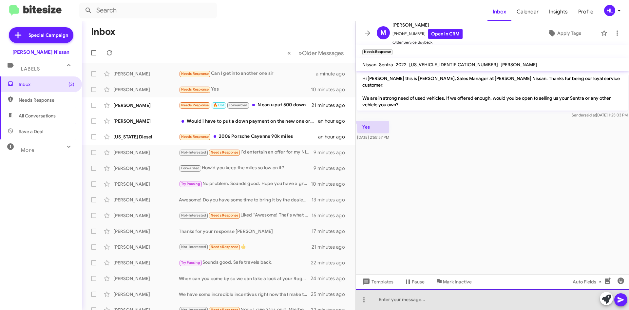
click at [445, 300] on div at bounding box center [492, 299] width 273 height 21
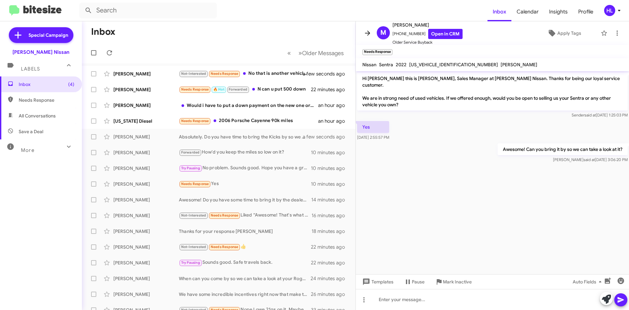
click at [370, 28] on button at bounding box center [367, 33] width 13 height 13
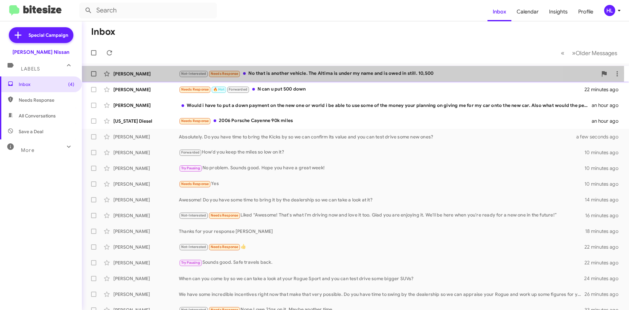
click at [136, 72] on div "[PERSON_NAME]" at bounding box center [146, 73] width 66 height 7
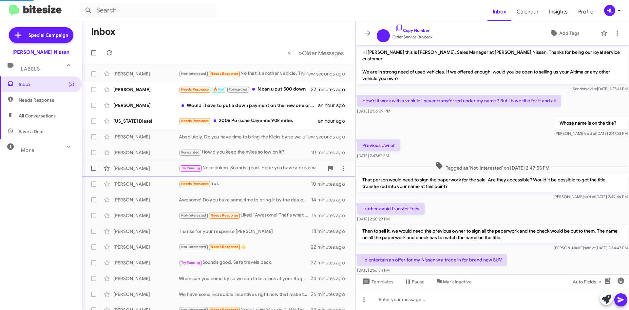
scroll to position [76, 0]
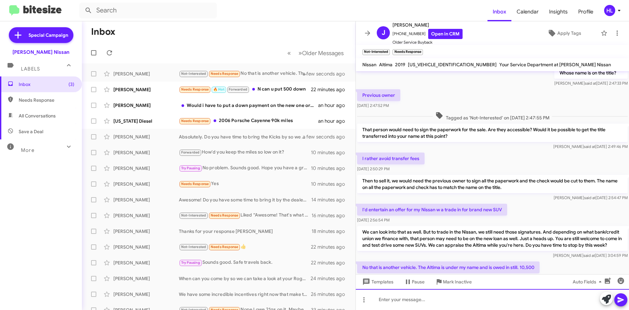
click at [423, 305] on div at bounding box center [492, 299] width 273 height 21
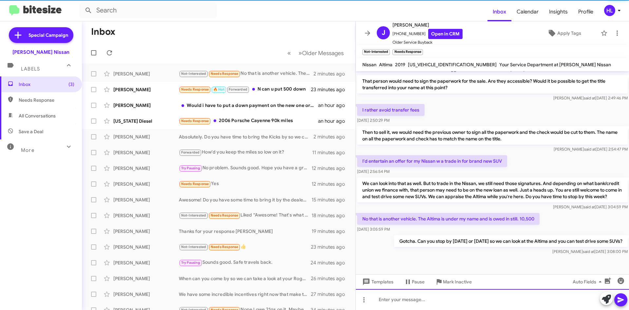
scroll to position [127, 0]
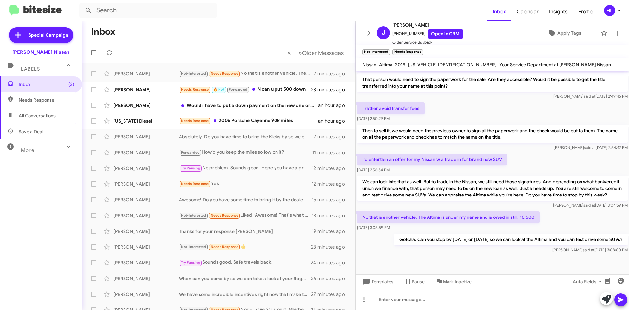
click at [368, 35] on icon at bounding box center [368, 33] width 8 height 8
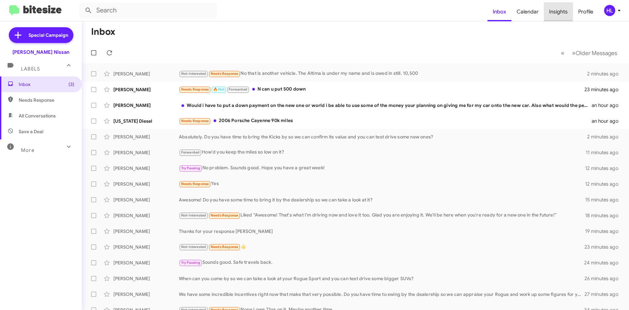
click at [557, 9] on span "Insights" at bounding box center [558, 11] width 29 height 19
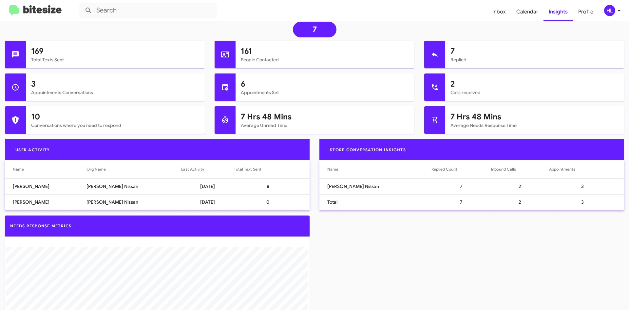
scroll to position [21, 0]
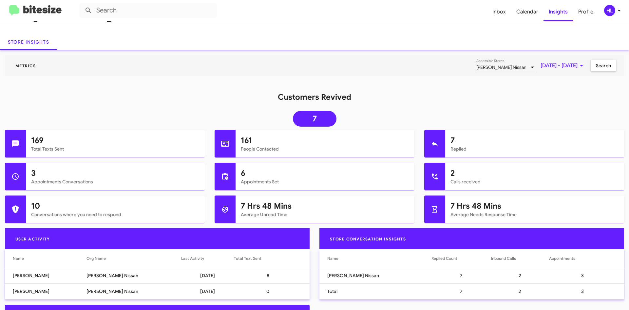
click at [541, 63] on span "[DATE] - [DATE]" at bounding box center [563, 66] width 45 height 12
click at [563, 90] on button "Previous month" at bounding box center [564, 87] width 13 height 13
click at [567, 117] on div "1" at bounding box center [564, 117] width 12 height 12
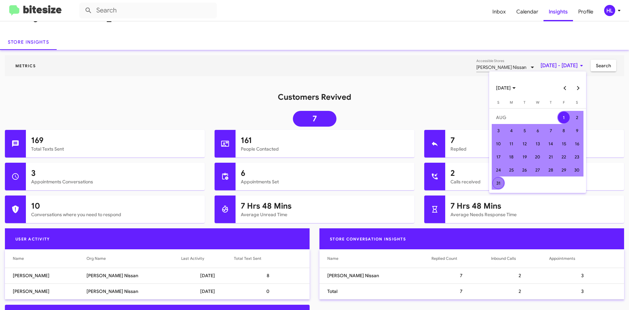
click at [500, 181] on div "31" at bounding box center [499, 183] width 12 height 12
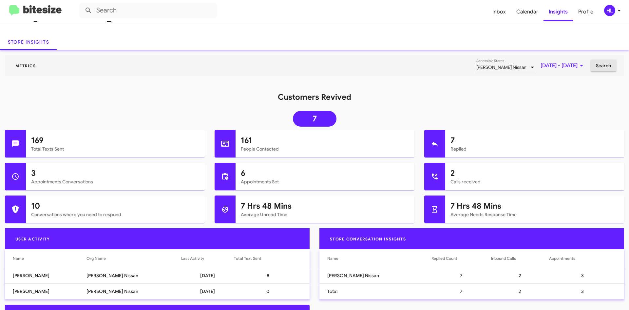
click at [601, 65] on span "Search" at bounding box center [603, 66] width 15 height 12
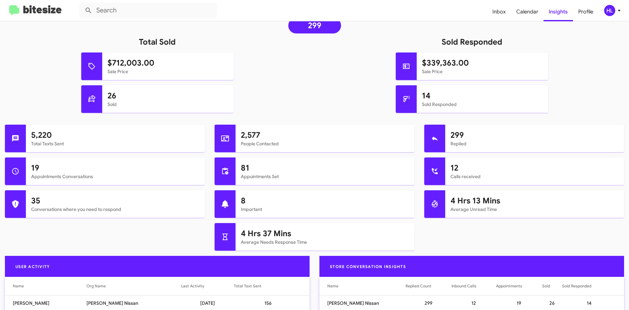
scroll to position [54, 0]
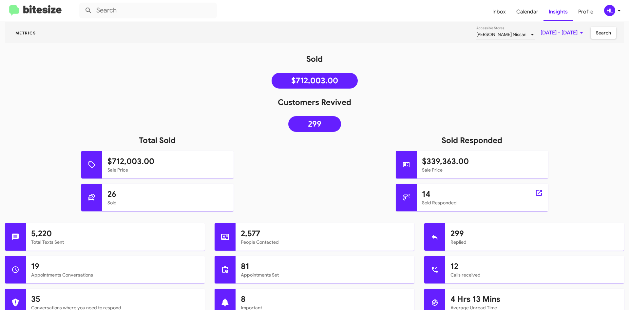
click at [403, 198] on icon at bounding box center [406, 197] width 7 height 6
click at [535, 193] on icon at bounding box center [539, 193] width 8 height 8
type input "in:sold-verified"
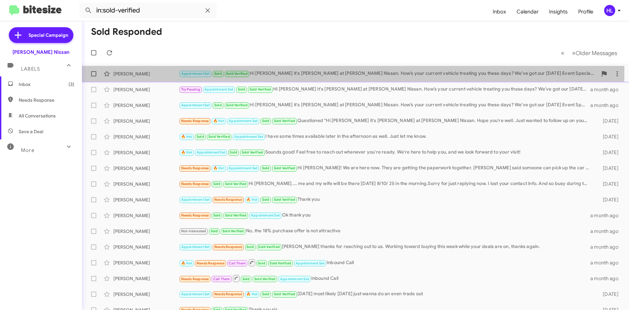
click at [132, 69] on div "[PERSON_NAME] Appointment Set Sold Sold Verified Hi [PERSON_NAME] it's [PERSON_…" at bounding box center [355, 73] width 537 height 13
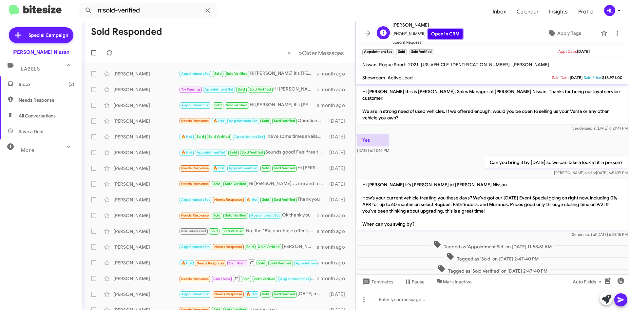
click at [433, 31] on link "Open in CRM" at bounding box center [445, 34] width 34 height 10
click at [367, 38] on button at bounding box center [367, 33] width 13 height 13
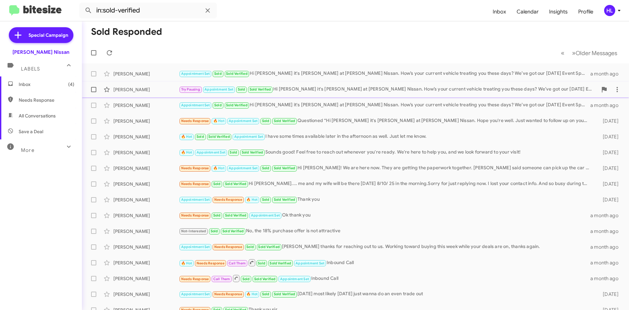
click at [128, 95] on div "[PERSON_NAME] Try Pausing Appointment Set Sold Sold Verified Hi [PERSON_NAME] i…" at bounding box center [355, 89] width 537 height 13
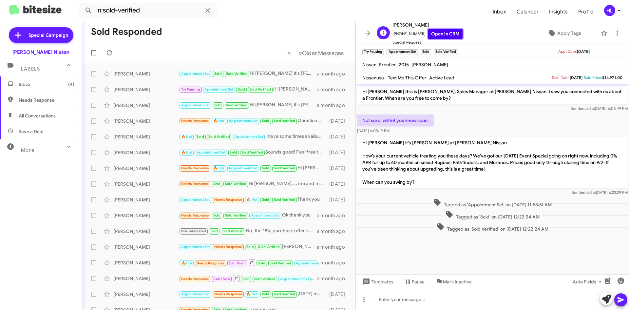
click at [436, 35] on link "Open in CRM" at bounding box center [445, 34] width 34 height 10
click at [368, 33] on icon at bounding box center [368, 33] width 8 height 8
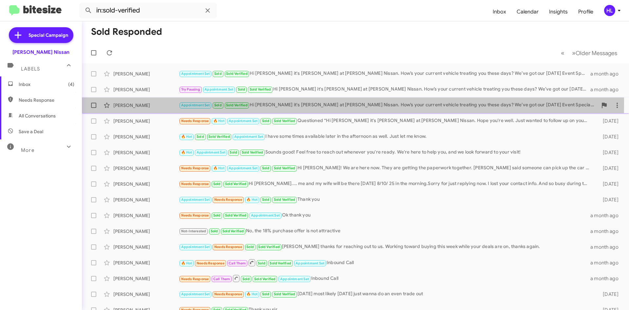
click at [166, 103] on div "[PERSON_NAME]" at bounding box center [146, 105] width 66 height 7
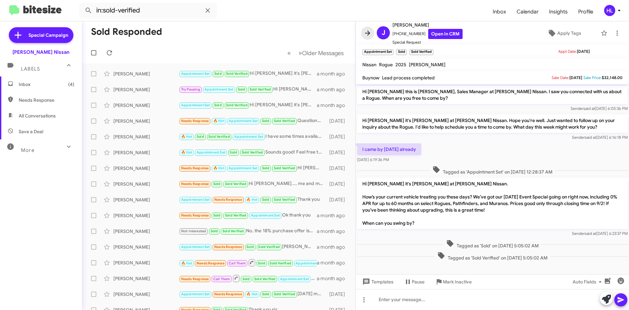
click at [364, 36] on icon at bounding box center [368, 33] width 8 height 8
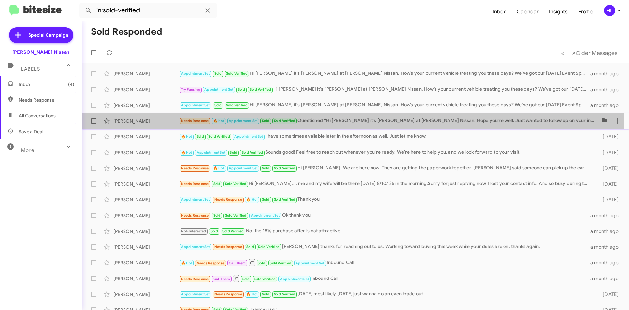
click at [129, 120] on div "[PERSON_NAME]" at bounding box center [146, 121] width 66 height 7
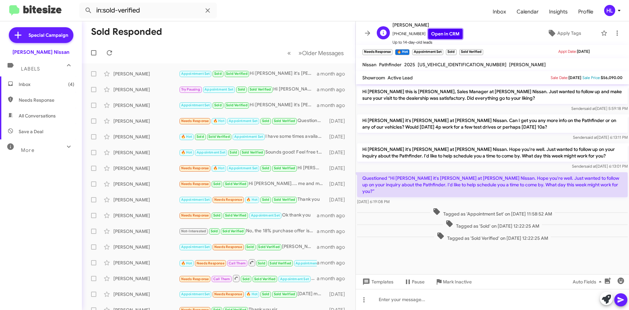
click at [434, 31] on link "Open in CRM" at bounding box center [445, 34] width 34 height 10
click at [362, 37] on span at bounding box center [367, 33] width 13 height 8
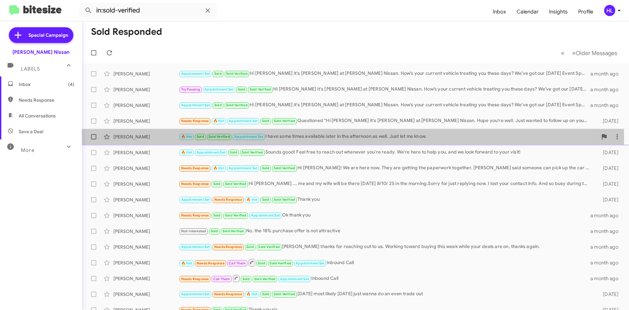
click at [151, 135] on div "[PERSON_NAME]" at bounding box center [146, 136] width 66 height 7
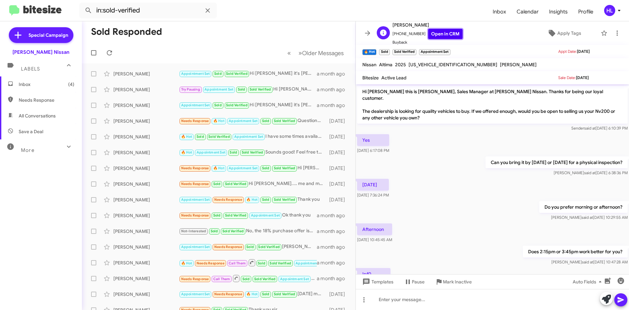
click at [441, 30] on link "Open in CRM" at bounding box center [445, 34] width 34 height 10
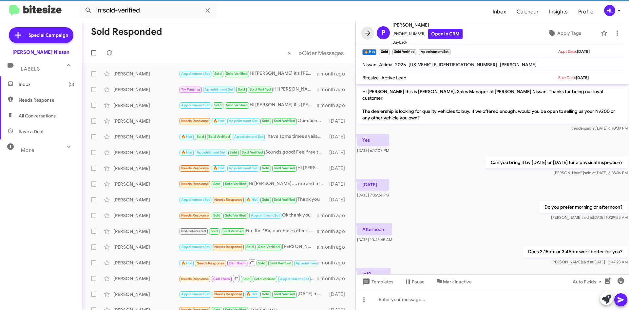
click at [364, 33] on icon at bounding box center [368, 33] width 8 height 8
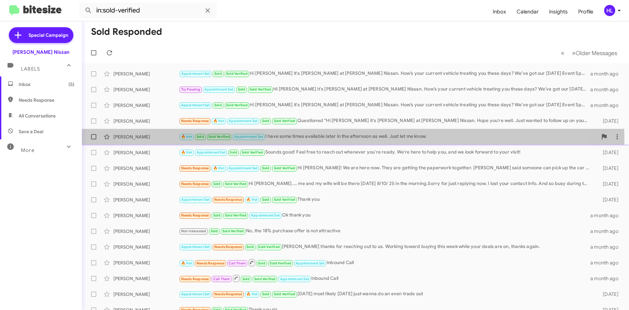
click at [149, 142] on div "[PERSON_NAME] 🔥 Hot Sold Sold Verified Appointment Set I have some times availa…" at bounding box center [355, 136] width 537 height 13
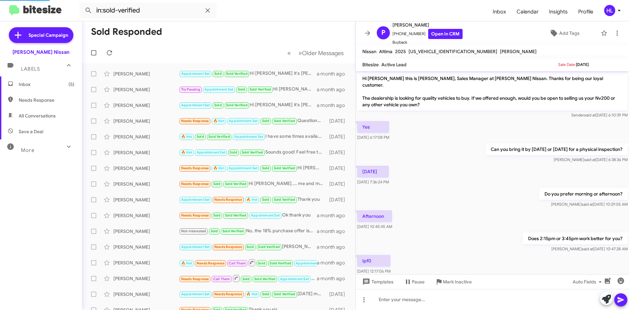
scroll to position [73, 0]
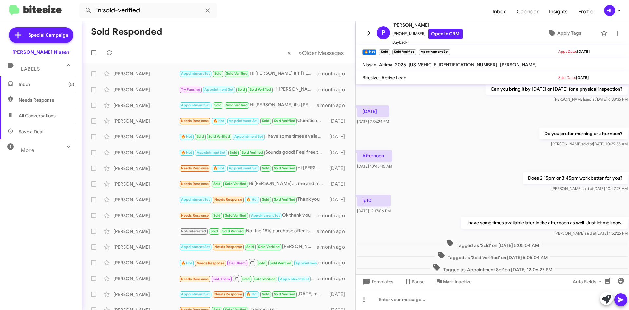
drag, startPoint x: 370, startPoint y: 32, endPoint x: 358, endPoint y: 36, distance: 12.2
click at [370, 32] on icon at bounding box center [368, 33] width 8 height 8
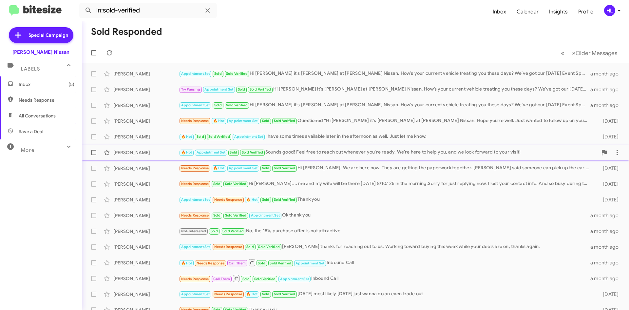
click at [166, 154] on div "[PERSON_NAME]" at bounding box center [146, 152] width 66 height 7
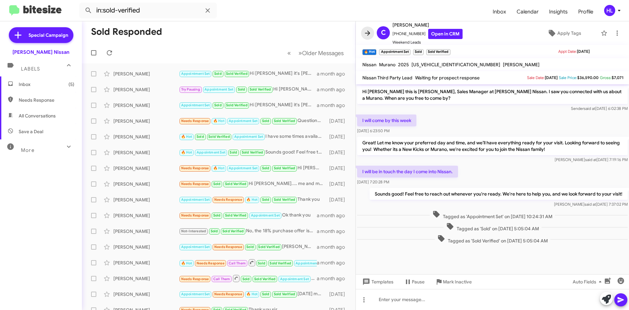
click at [369, 33] on icon at bounding box center [367, 32] width 5 height 5
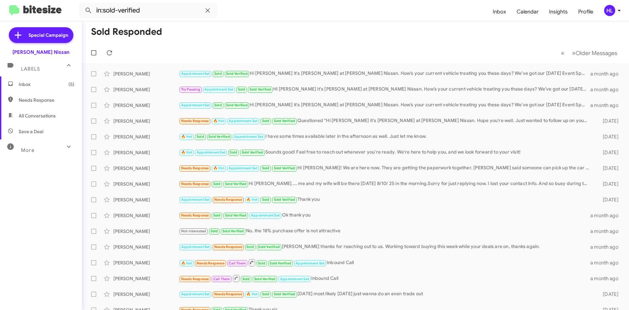
click at [68, 85] on span "(5)" at bounding box center [71, 84] width 6 height 7
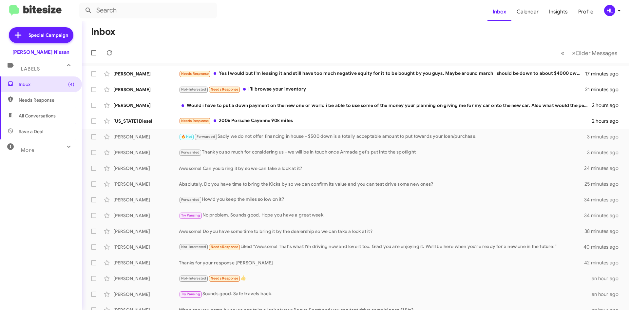
click at [48, 9] on img at bounding box center [35, 10] width 52 height 11
click at [45, 12] on img at bounding box center [35, 10] width 52 height 11
click at [569, 11] on span "Insights" at bounding box center [558, 11] width 29 height 19
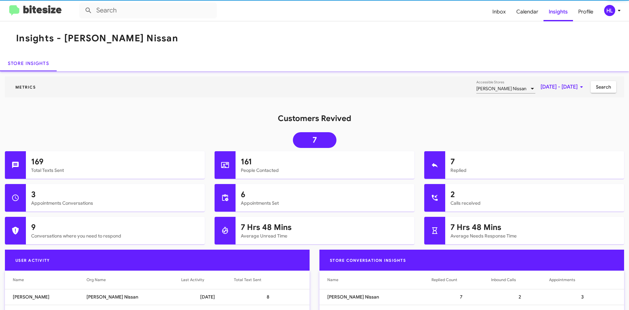
click at [541, 90] on span "[DATE] - [DATE]" at bounding box center [563, 87] width 45 height 12
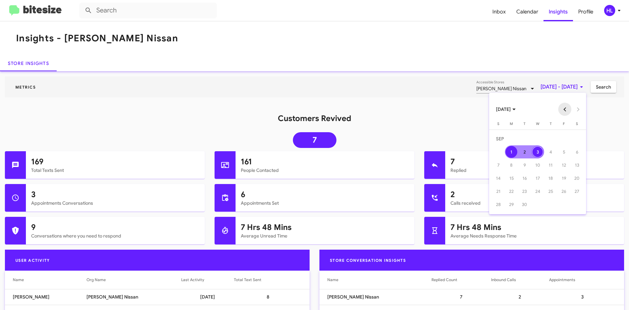
click at [562, 111] on button "Previous month" at bounding box center [564, 109] width 13 height 13
click at [562, 141] on div "1" at bounding box center [564, 139] width 12 height 12
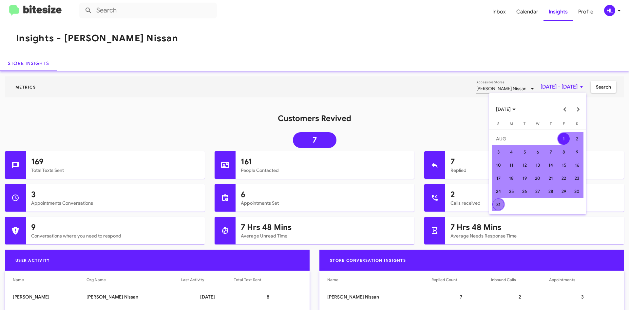
click at [498, 202] on div "31" at bounding box center [499, 204] width 12 height 12
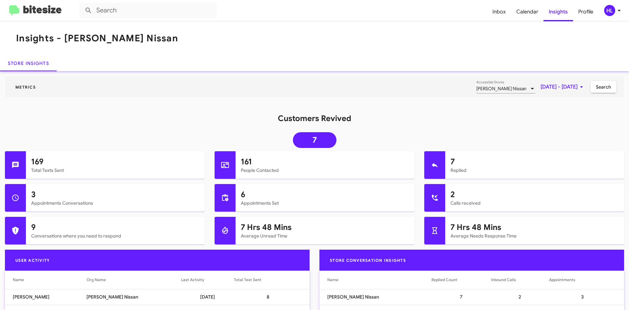
click at [599, 88] on span "Search" at bounding box center [603, 87] width 15 height 12
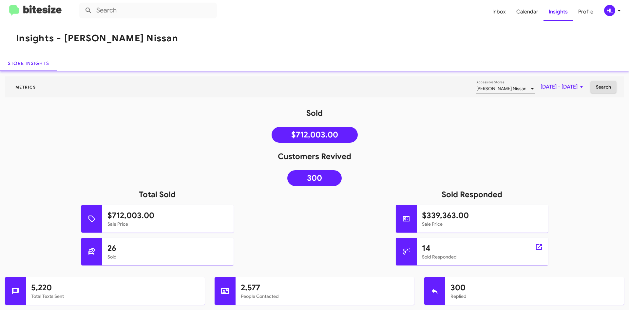
click at [425, 249] on h1 "14" at bounding box center [482, 248] width 121 height 10
click at [537, 247] on icon at bounding box center [539, 247] width 6 height 6
type input "in:sold-verified"
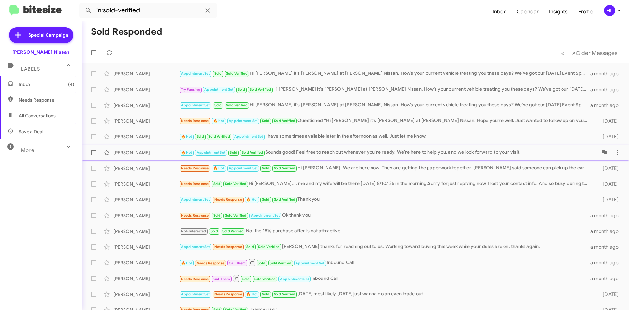
click at [153, 156] on div "[PERSON_NAME] 🔥 Hot Appointment Set Sold Sold Verified Sounds good! Feel free t…" at bounding box center [355, 152] width 537 height 13
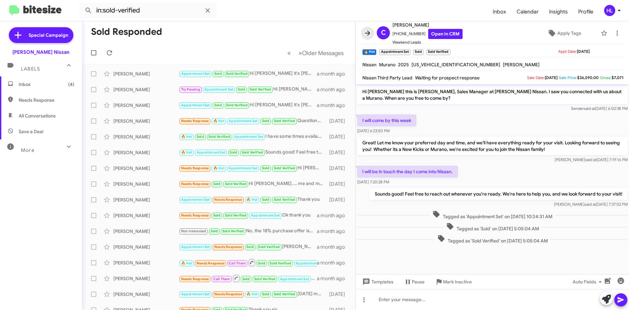
click at [367, 34] on icon at bounding box center [368, 33] width 8 height 8
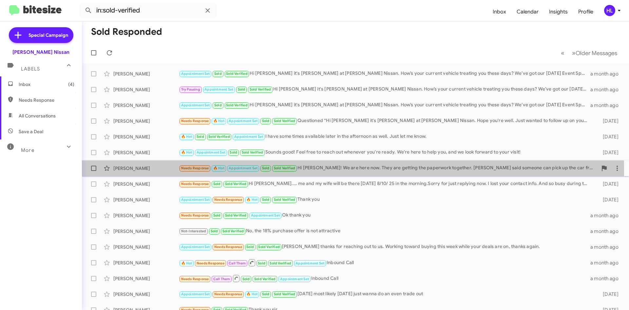
click at [156, 172] on div "[PERSON_NAME] Needs Response 🔥 Hot Appointment Set Sold Sold Verified Hi [PERSO…" at bounding box center [355, 168] width 537 height 13
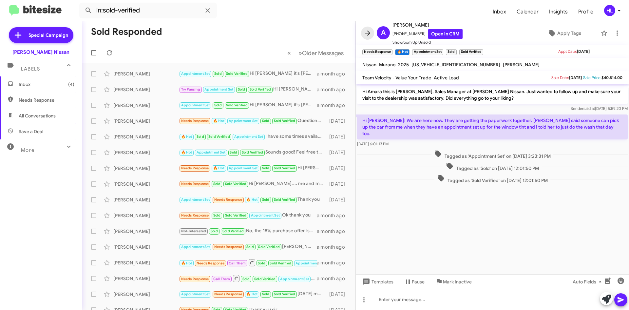
click at [368, 36] on icon at bounding box center [368, 33] width 8 height 8
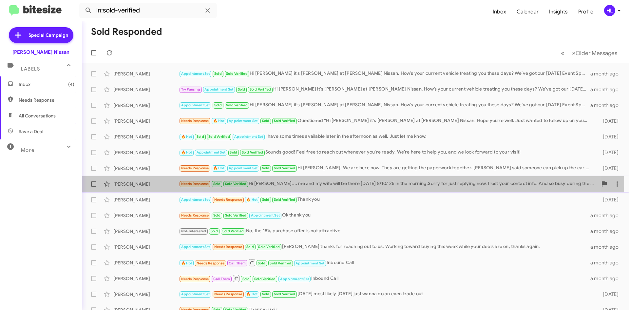
click at [155, 183] on div "[PERSON_NAME]" at bounding box center [146, 184] width 66 height 7
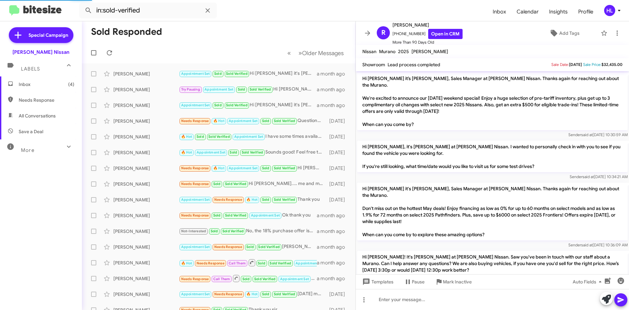
scroll to position [609, 0]
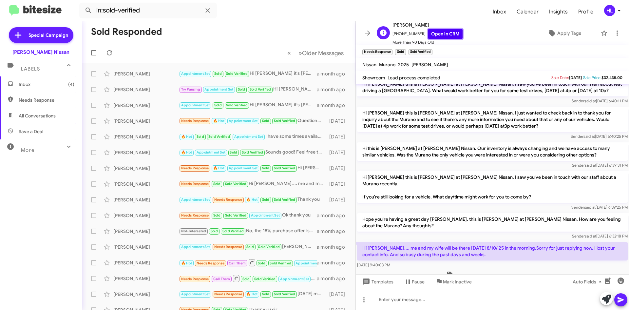
click at [448, 31] on link "Open in CRM" at bounding box center [445, 34] width 34 height 10
click at [448, 35] on link "Open in CRM" at bounding box center [445, 34] width 34 height 10
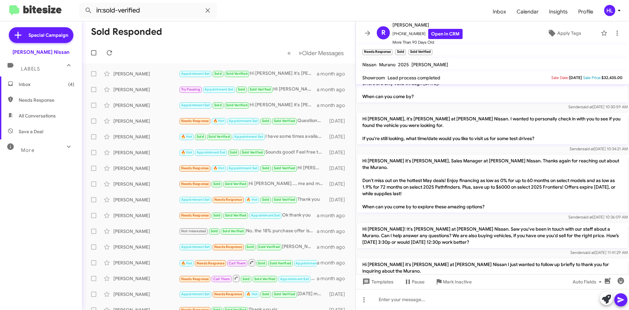
scroll to position [0, 0]
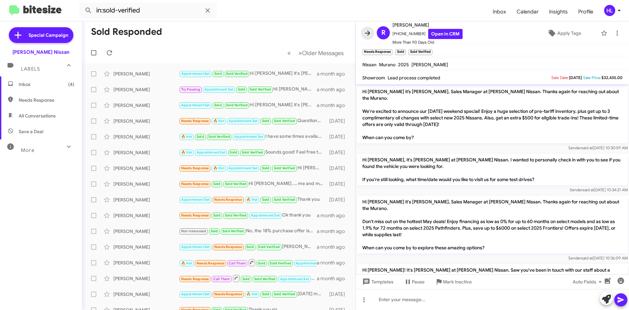
click at [368, 36] on icon at bounding box center [368, 33] width 8 height 8
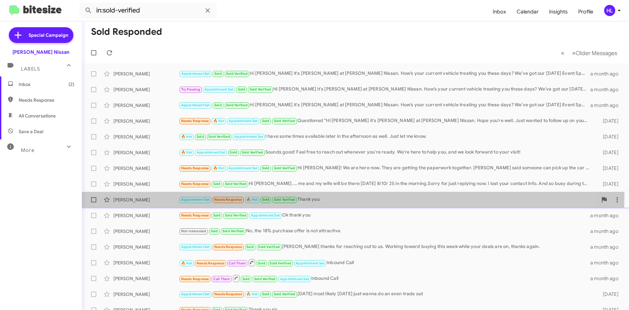
click at [152, 194] on div "[PERSON_NAME] Appointment Set Needs Response 🔥 Hot Sold Sold Verified Thank you…" at bounding box center [355, 199] width 537 height 13
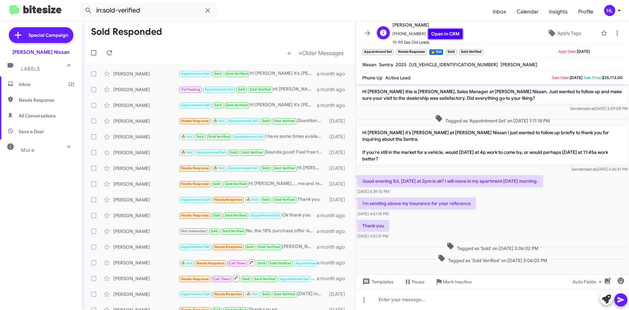
click at [444, 36] on link "Open in CRM" at bounding box center [445, 34] width 34 height 10
click at [362, 30] on span at bounding box center [367, 33] width 13 height 8
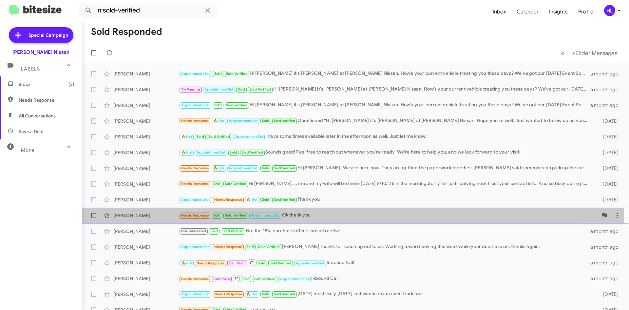
click at [144, 213] on div "[PERSON_NAME]" at bounding box center [146, 215] width 66 height 7
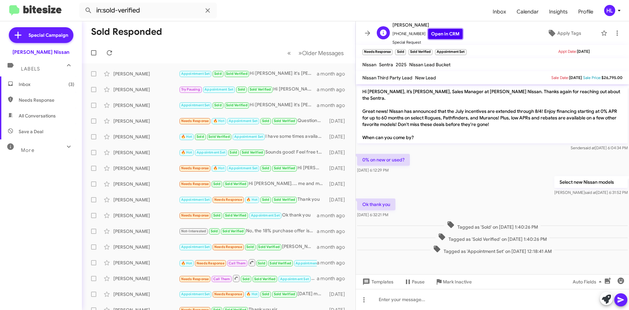
click at [444, 35] on link "Open in CRM" at bounding box center [445, 34] width 34 height 10
click at [369, 35] on icon at bounding box center [368, 33] width 8 height 8
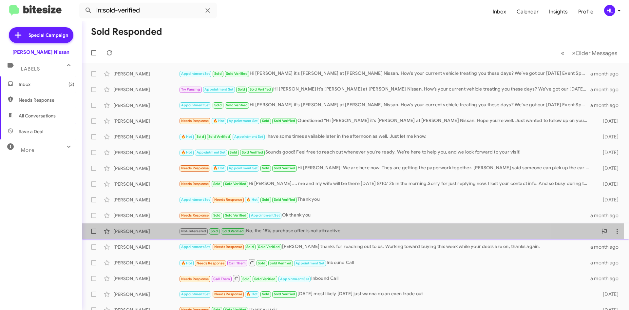
click at [130, 229] on div "[PERSON_NAME]" at bounding box center [146, 231] width 66 height 7
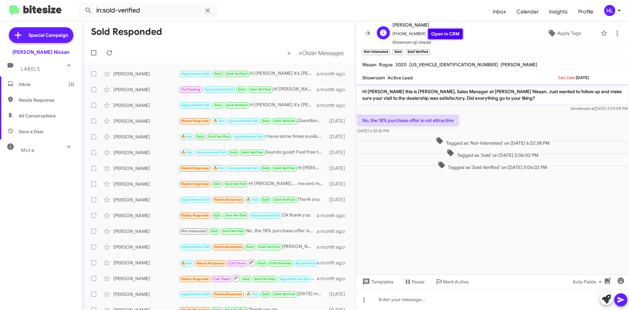
click at [445, 33] on link "Open in CRM" at bounding box center [445, 34] width 34 height 10
click at [371, 31] on icon at bounding box center [368, 33] width 8 height 8
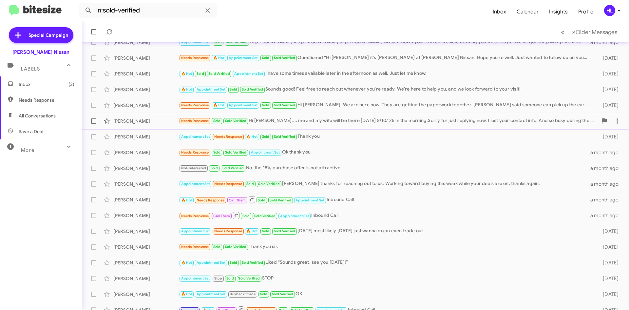
scroll to position [66, 0]
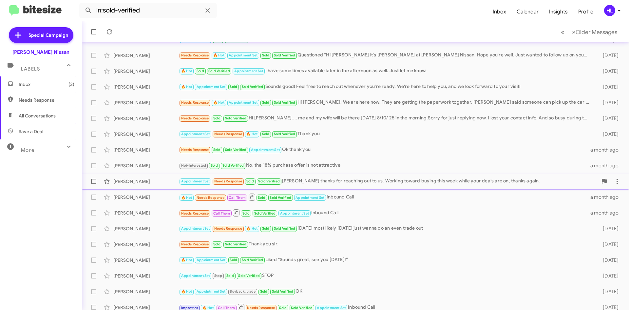
click at [150, 182] on div "[PERSON_NAME]" at bounding box center [146, 181] width 66 height 7
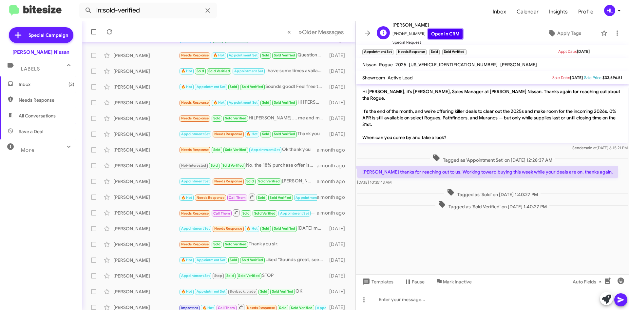
click at [440, 37] on link "Open in CRM" at bounding box center [445, 34] width 34 height 10
click at [362, 35] on span at bounding box center [367, 33] width 13 height 8
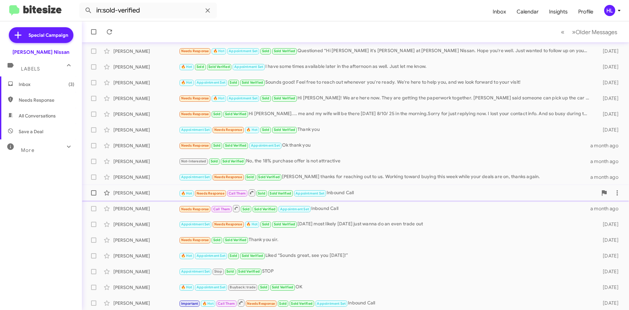
scroll to position [71, 0]
click at [148, 197] on div "[PERSON_NAME] 🔥 Hot Needs Response Call Them Sold Sold Verified Appointment Set…" at bounding box center [355, 191] width 537 height 13
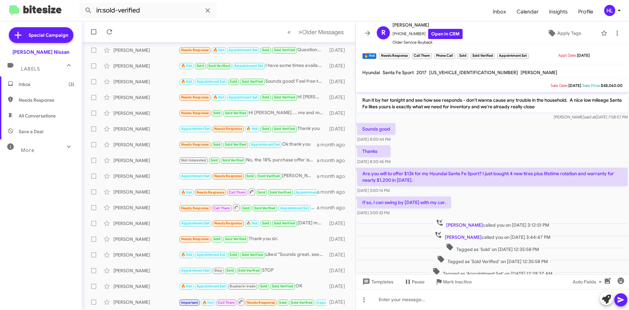
scroll to position [252, 0]
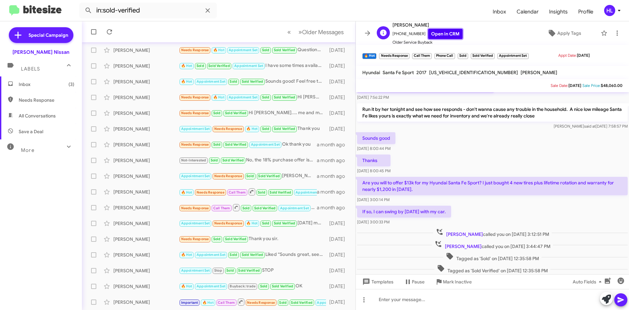
click at [431, 33] on link "Open in CRM" at bounding box center [445, 34] width 34 height 10
click at [371, 34] on icon at bounding box center [368, 33] width 8 height 8
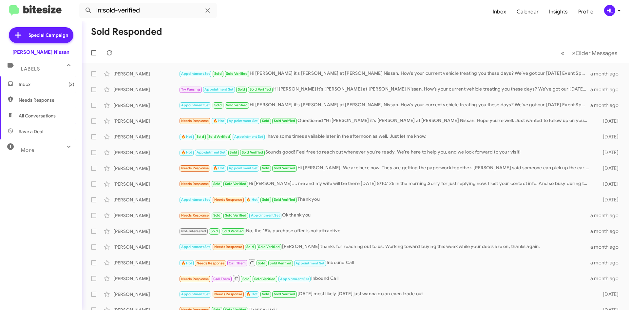
click at [37, 10] on img at bounding box center [35, 10] width 52 height 11
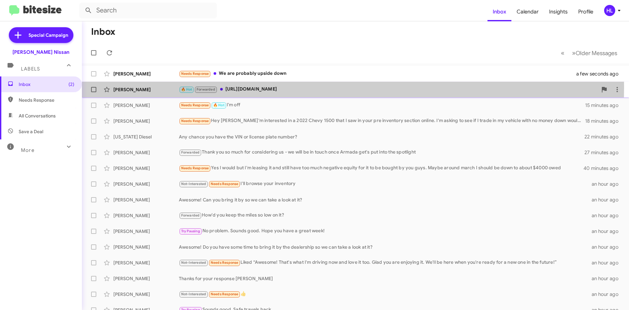
click at [149, 87] on div "[PERSON_NAME]" at bounding box center [146, 89] width 66 height 7
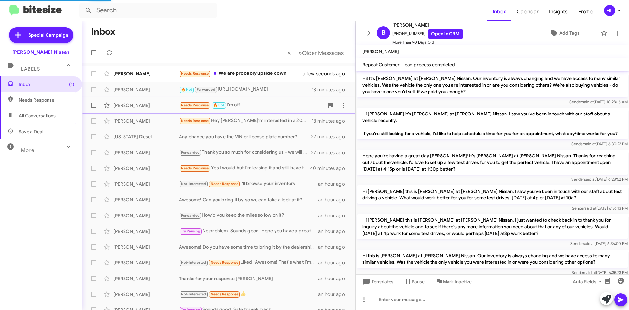
scroll to position [419, 0]
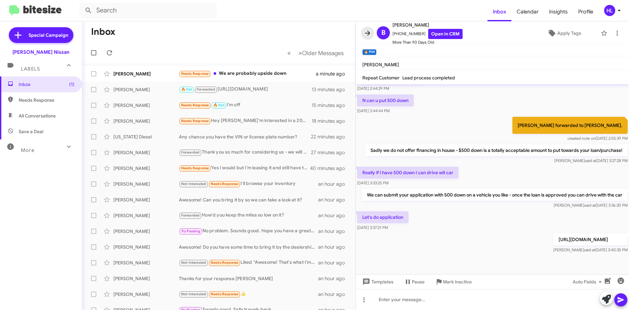
click at [367, 34] on icon at bounding box center [368, 33] width 8 height 8
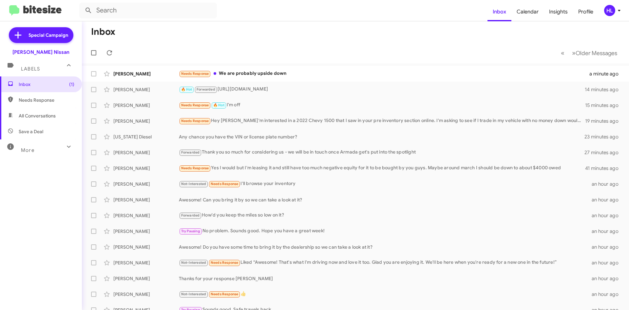
click at [615, 11] on span "HL" at bounding box center [614, 10] width 20 height 11
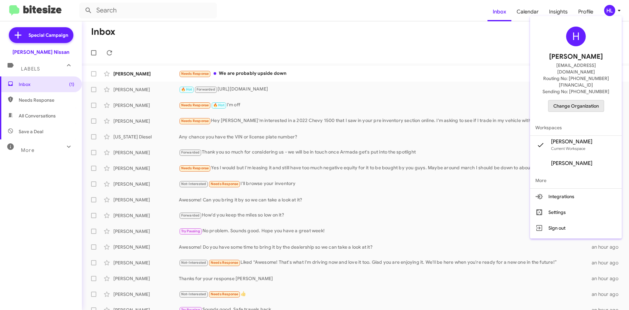
click at [587, 100] on span "Change Organization" at bounding box center [577, 105] width 46 height 11
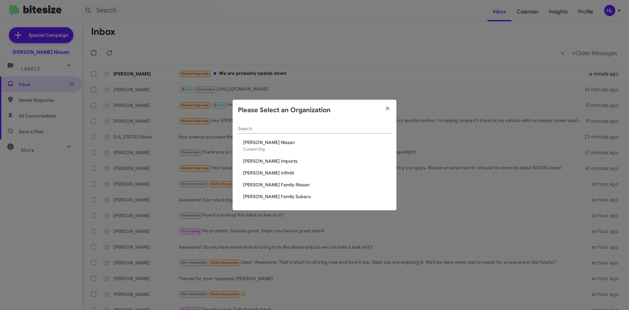
click at [271, 174] on span "[PERSON_NAME] Infiniti" at bounding box center [317, 172] width 148 height 7
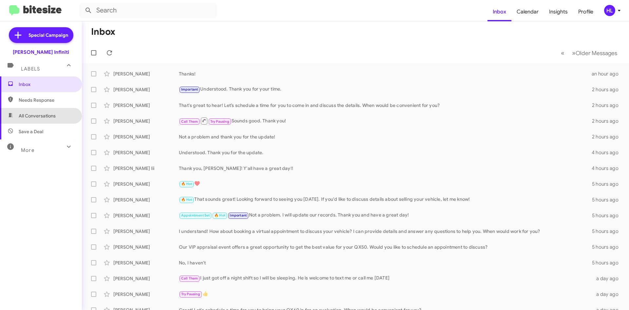
click at [43, 110] on span "All Conversations" at bounding box center [41, 116] width 82 height 16
type input "in:all-conversations"
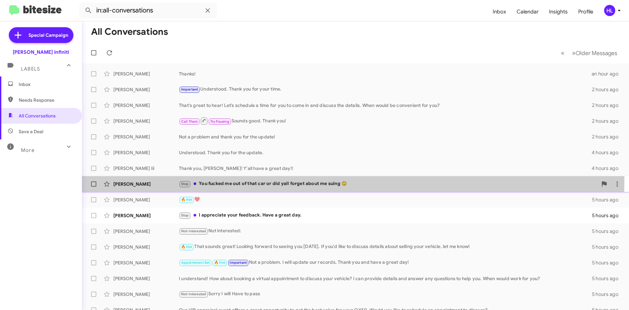
click at [159, 178] on div "Rosalin Edlin-Ivey Stop You fucked me out of that car or did yall forget about …" at bounding box center [355, 183] width 537 height 13
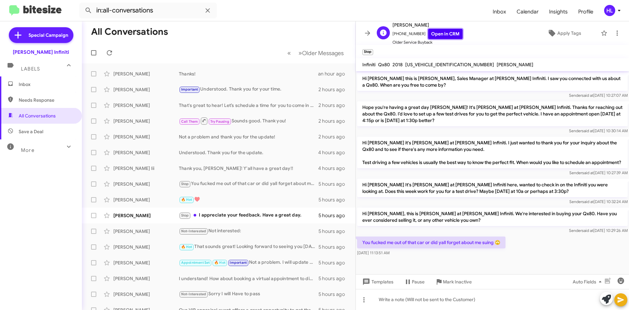
click at [438, 35] on link "Open in CRM" at bounding box center [445, 34] width 34 height 10
click at [370, 34] on icon at bounding box center [368, 33] width 8 height 8
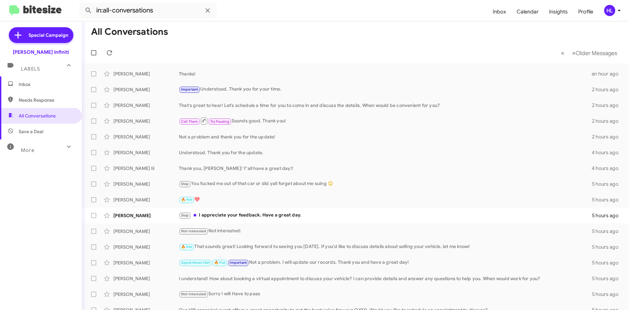
click at [52, 14] on img at bounding box center [35, 10] width 52 height 11
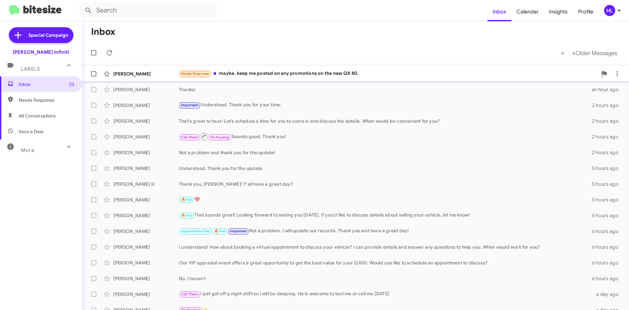
click at [311, 73] on div "Needs Response maybe. keep me posted on any promotions on the new QX 80." at bounding box center [388, 74] width 419 height 8
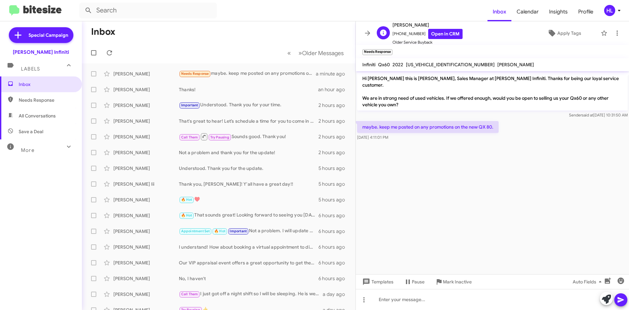
click at [436, 28] on span "Melisa Scafidi" at bounding box center [428, 25] width 70 height 8
click at [439, 33] on link "Open in CRM" at bounding box center [445, 34] width 34 height 10
click at [365, 36] on icon at bounding box center [368, 33] width 8 height 8
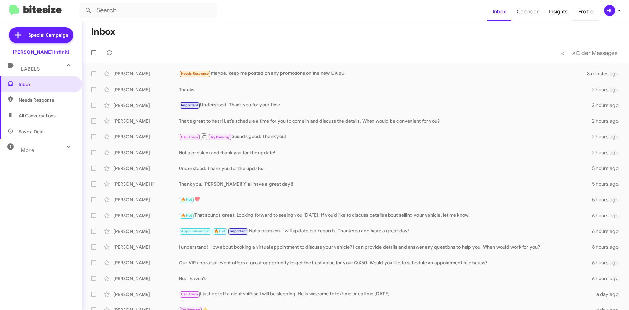
click at [582, 16] on span "Profile" at bounding box center [586, 11] width 26 height 19
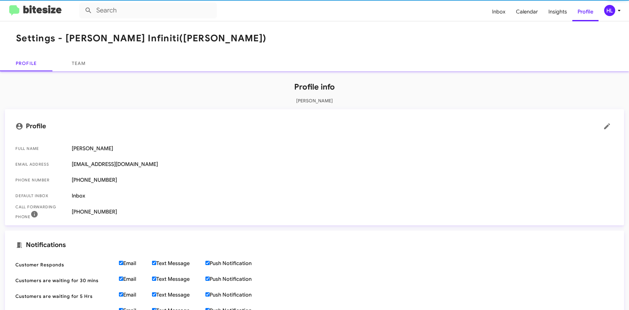
click at [608, 13] on div "HL" at bounding box center [609, 10] width 11 height 11
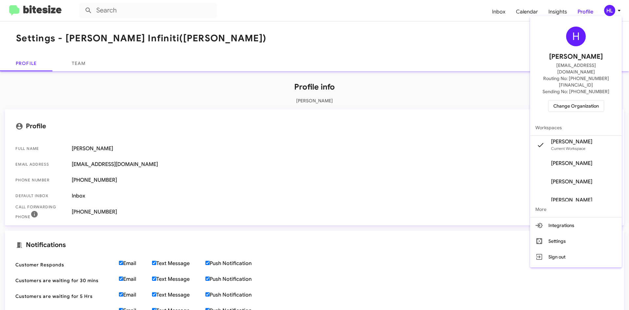
click at [608, 13] on div at bounding box center [314, 155] width 629 height 310
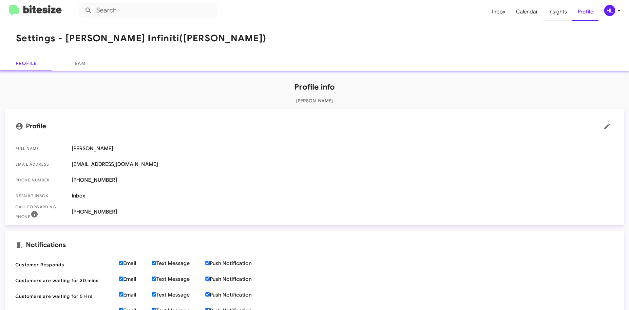
click at [560, 14] on span "Insights" at bounding box center [557, 11] width 29 height 19
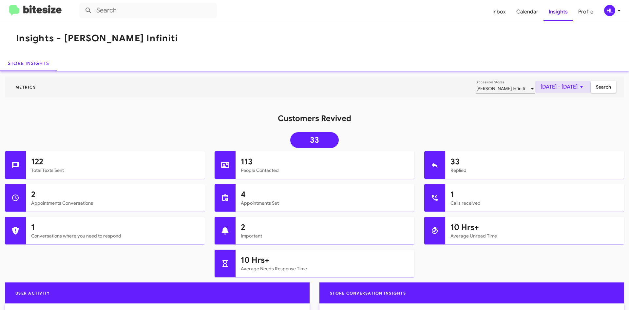
click at [542, 88] on span "[DATE] - [DATE]" at bounding box center [563, 87] width 45 height 12
click at [563, 108] on button "Previous month" at bounding box center [564, 109] width 13 height 13
click at [563, 138] on div "1" at bounding box center [564, 139] width 12 height 12
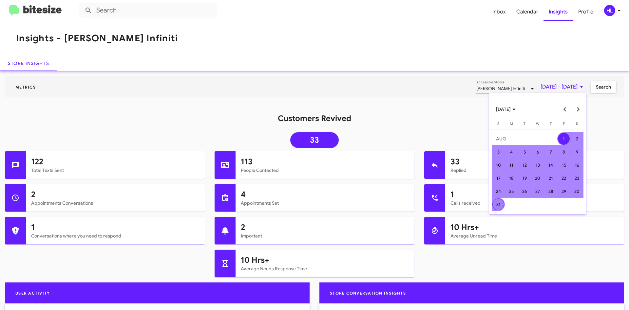
click at [497, 209] on div "31" at bounding box center [499, 204] width 12 height 12
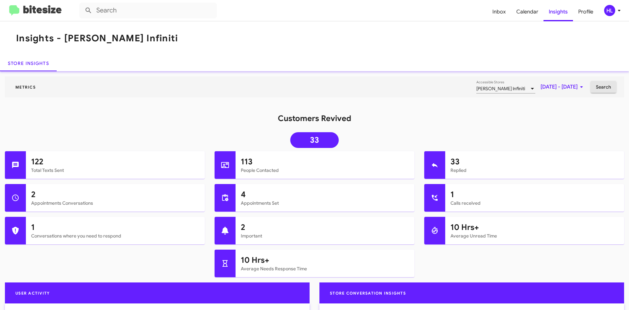
click at [596, 89] on span "Search" at bounding box center [603, 87] width 15 height 12
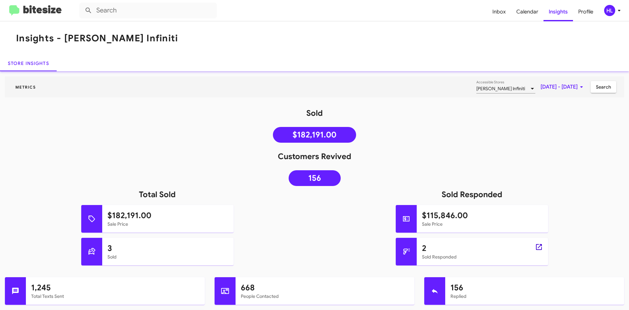
click at [535, 247] on icon at bounding box center [539, 247] width 8 height 8
type input "in:sold-verified"
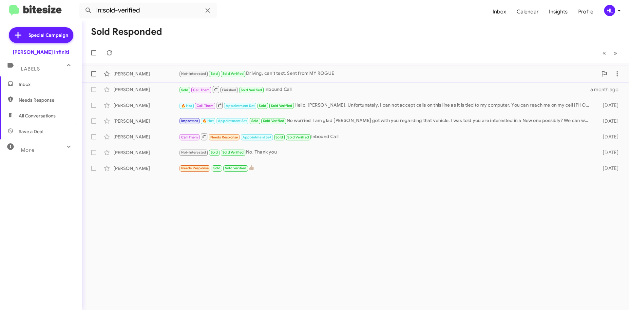
click at [150, 79] on div "Aidee Fuerstenberg Not-Interested Sold Sold Verified Driving, can't text. Sent …" at bounding box center [355, 73] width 537 height 13
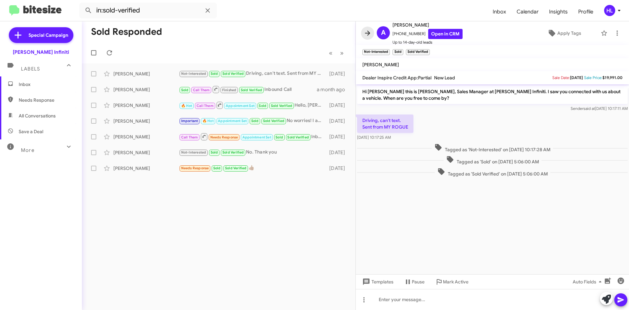
click at [365, 36] on icon at bounding box center [368, 33] width 8 height 8
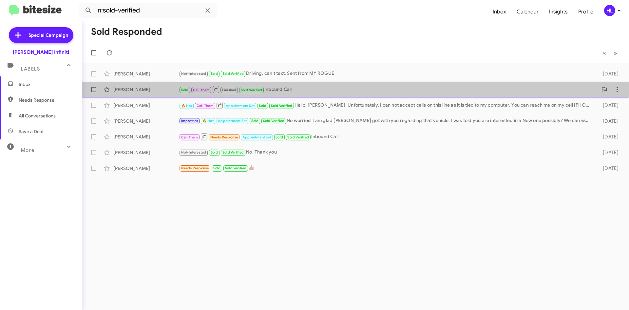
click at [117, 90] on div "Patricia Benchoff" at bounding box center [146, 89] width 66 height 7
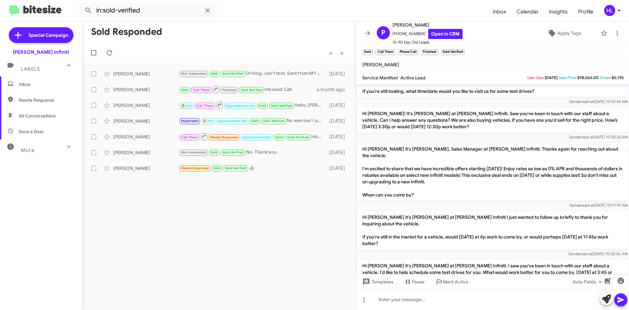
scroll to position [194, 0]
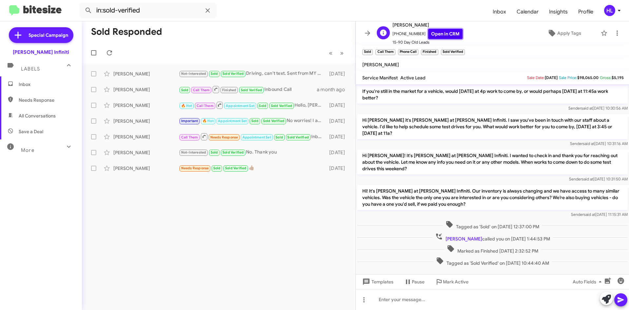
click at [428, 35] on link "Open in CRM" at bounding box center [445, 34] width 34 height 10
click at [367, 36] on icon at bounding box center [368, 33] width 8 height 8
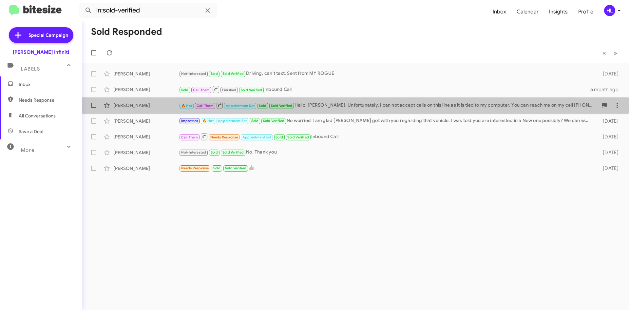
click at [152, 108] on div "Mylin Anandula 🔥 Hot Call Them Appointment Set Sold Sold Verified Hello, Mylin.…" at bounding box center [355, 105] width 537 height 13
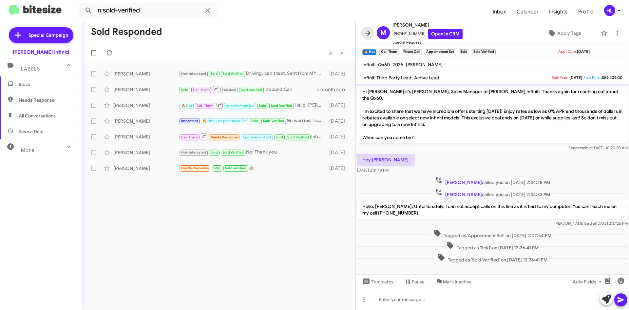
click at [368, 29] on icon at bounding box center [368, 33] width 8 height 8
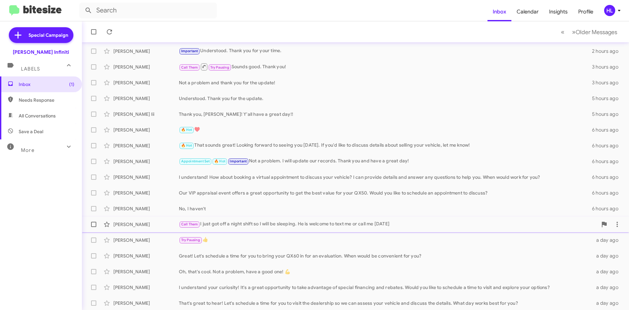
scroll to position [71, 0]
click at [619, 11] on icon at bounding box center [619, 11] width 2 height 2
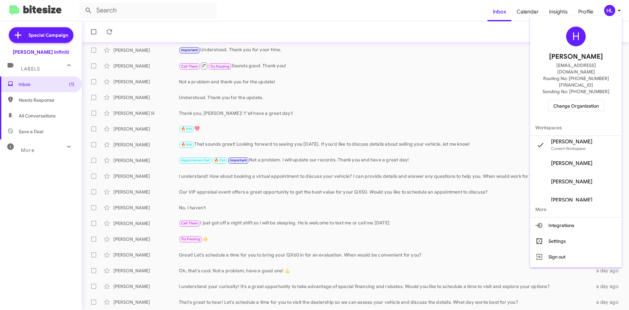
click at [619, 11] on div at bounding box center [314, 155] width 629 height 310
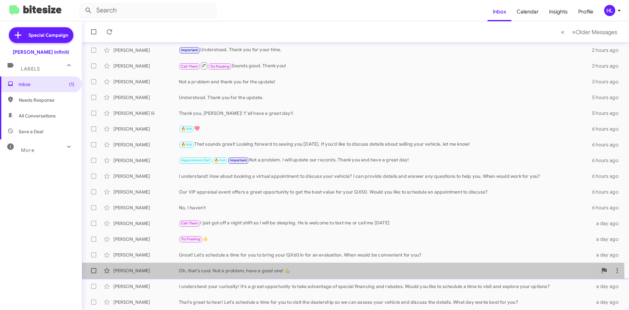
click at [150, 276] on div "Mitchell Hawk Oh, that's cool. Not a problem, have a good one! 💪 a day ago" at bounding box center [355, 270] width 537 height 13
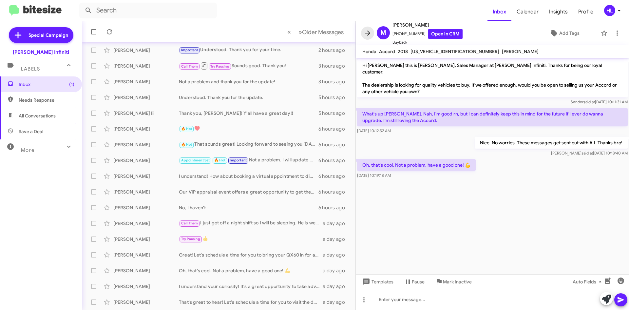
click at [367, 33] on icon at bounding box center [367, 32] width 5 height 5
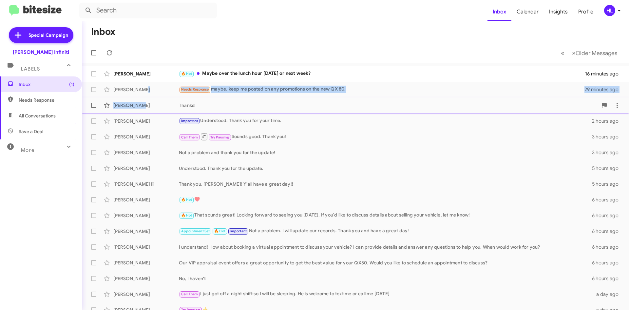
drag, startPoint x: 138, startPoint y: 88, endPoint x: 144, endPoint y: 102, distance: 15.4
click at [144, 102] on mat-action-list "Patricia Knocke 🔥 Hot Maybe over the lunch hour tomorrow or next week? 16 minut…" at bounding box center [355, 221] width 547 height 317
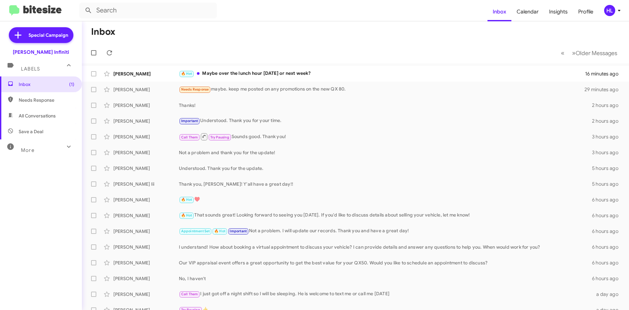
click at [158, 30] on mat-toolbar-row "Inbox" at bounding box center [355, 31] width 547 height 21
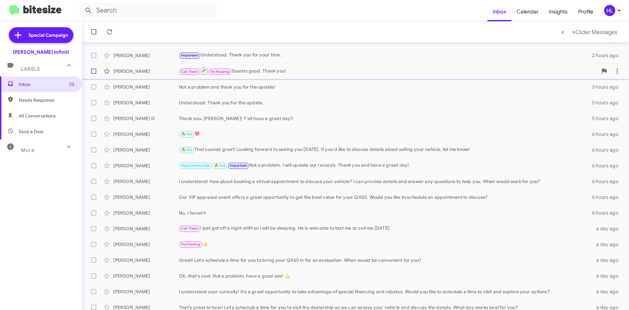
scroll to position [71, 0]
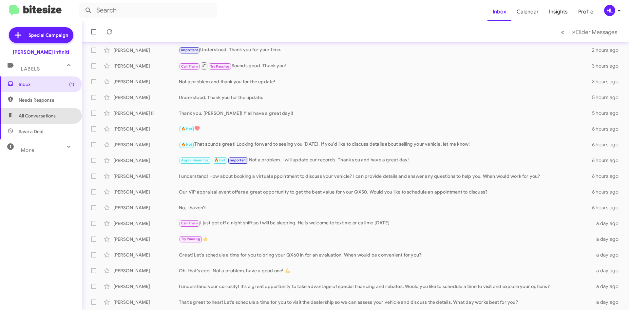
click at [56, 118] on span "All Conversations" at bounding box center [41, 116] width 82 height 16
type input "in:all-conversations"
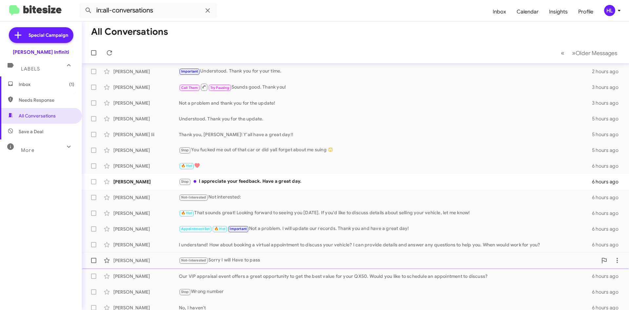
scroll to position [38, 0]
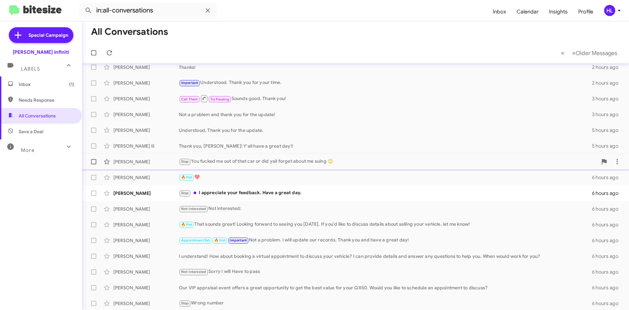
click at [147, 163] on div "Rosalin Edlin-Ivey" at bounding box center [146, 161] width 66 height 7
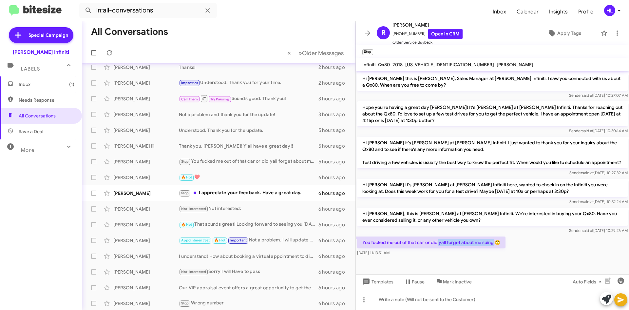
drag, startPoint x: 495, startPoint y: 250, endPoint x: 438, endPoint y: 249, distance: 56.4
click at [438, 248] on p "You fucked me out of that car or did yall forget about me suing 🙄" at bounding box center [431, 242] width 148 height 12
click at [456, 97] on div "Sender said at Aug 8, 2025, 10:27:07 AM" at bounding box center [492, 95] width 271 height 7
click at [437, 34] on link "Open in CRM" at bounding box center [445, 34] width 34 height 10
drag, startPoint x: 494, startPoint y: 250, endPoint x: 362, endPoint y: 251, distance: 131.8
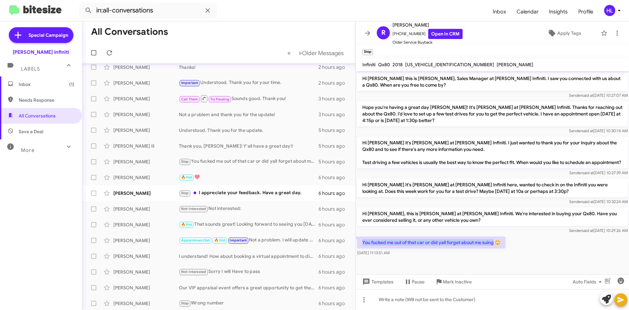
click at [362, 248] on p "You fucked me out of that car or did yall forget about me suing 🙄" at bounding box center [431, 242] width 148 height 12
click at [491, 267] on div at bounding box center [492, 262] width 273 height 10
drag, startPoint x: 528, startPoint y: 257, endPoint x: 362, endPoint y: 251, distance: 166.3
click at [362, 251] on div "You fucked me out of that car or did yall forget about me suing 🙄 Sep 3, 2025, …" at bounding box center [492, 246] width 273 height 22
click at [512, 257] on div "You fucked me out of that car or did yall forget about me suing 🙄 Sep 3, 2025, …" at bounding box center [492, 246] width 273 height 22
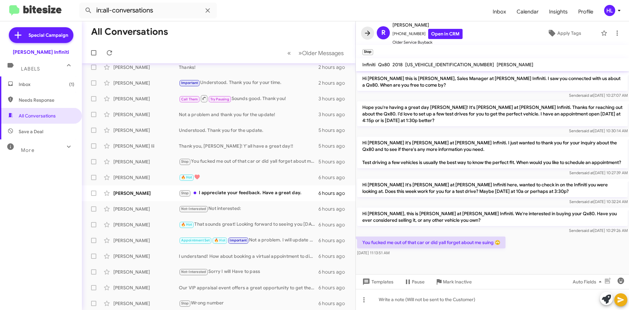
click at [370, 35] on icon at bounding box center [368, 33] width 8 height 8
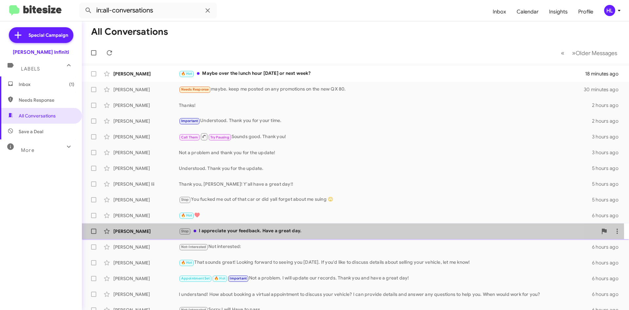
click at [147, 233] on div "Deana Sugarek" at bounding box center [146, 231] width 66 height 7
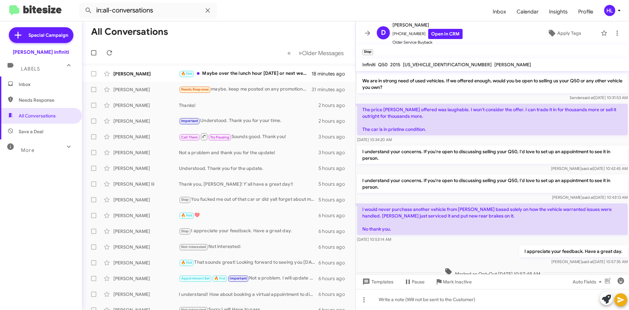
scroll to position [27, 0]
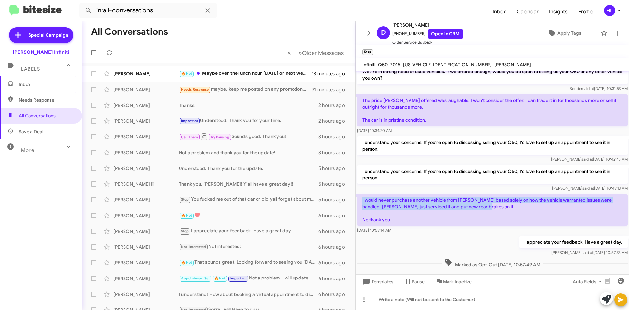
drag, startPoint x: 483, startPoint y: 201, endPoint x: 356, endPoint y: 194, distance: 127.1
click at [356, 194] on div "I would never purchase another vehicle from Ed Hicks based solely on how the ve…" at bounding box center [492, 214] width 273 height 42
click at [492, 202] on p "I would never purchase another vehicle from Ed Hicks based solely on how the ve…" at bounding box center [492, 209] width 271 height 31
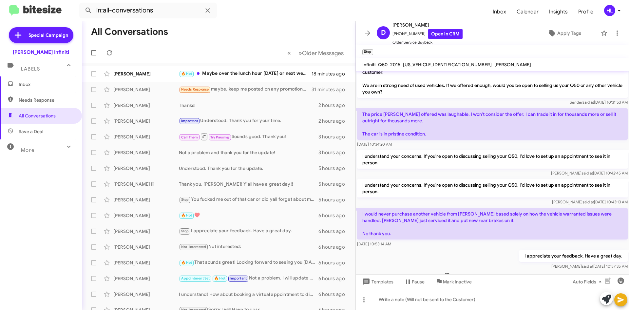
scroll to position [0, 0]
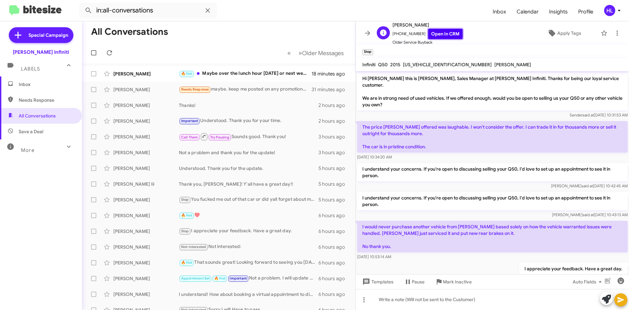
click at [445, 34] on link "Open in CRM" at bounding box center [445, 34] width 34 height 10
drag, startPoint x: 363, startPoint y: 37, endPoint x: 255, endPoint y: 3, distance: 112.9
click at [362, 37] on button at bounding box center [367, 33] width 13 height 13
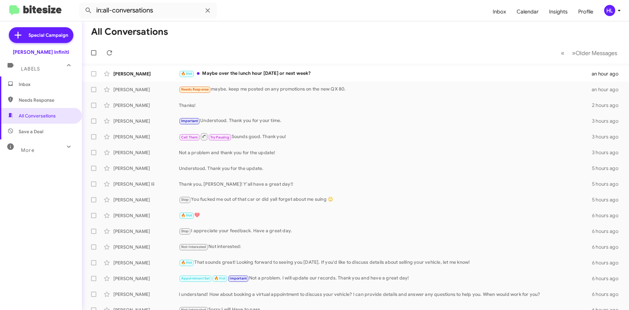
click at [36, 12] on img at bounding box center [35, 10] width 52 height 11
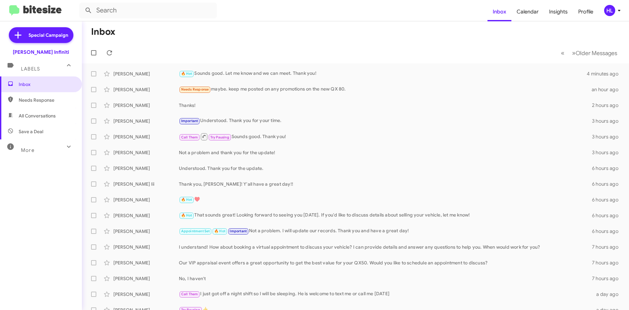
click at [611, 17] on mat-toolbar "Inbox Calendar Insights Profile HL" at bounding box center [314, 10] width 629 height 21
click at [609, 10] on div "HL" at bounding box center [609, 10] width 11 height 11
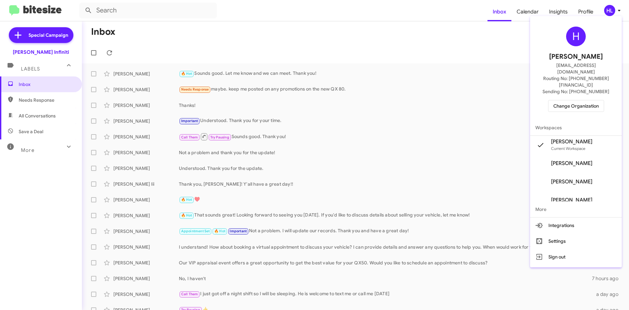
click at [590, 100] on span "Change Organization" at bounding box center [577, 105] width 46 height 11
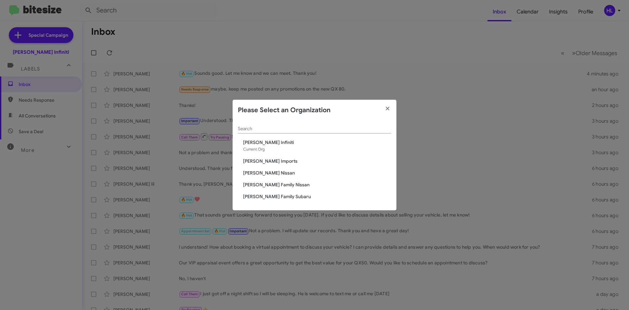
click at [265, 170] on span "[PERSON_NAME] Nissan" at bounding box center [317, 172] width 148 height 7
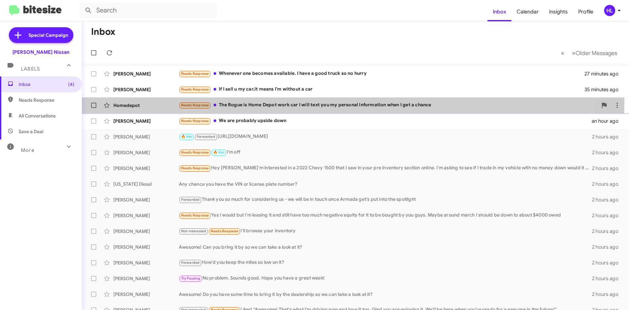
click at [152, 100] on div "Homedepot Needs Response The Rogue is Home Depot work car I will text you my pe…" at bounding box center [355, 105] width 537 height 13
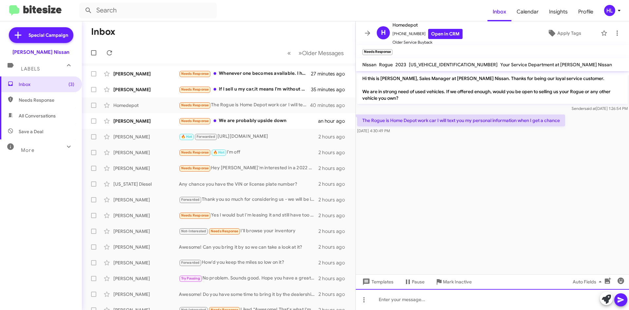
click at [445, 306] on div at bounding box center [492, 299] width 273 height 21
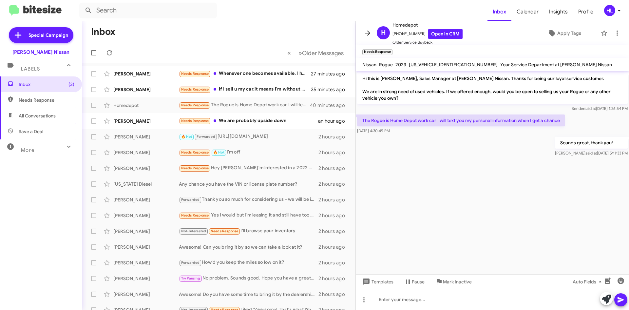
click at [368, 33] on icon at bounding box center [367, 32] width 5 height 5
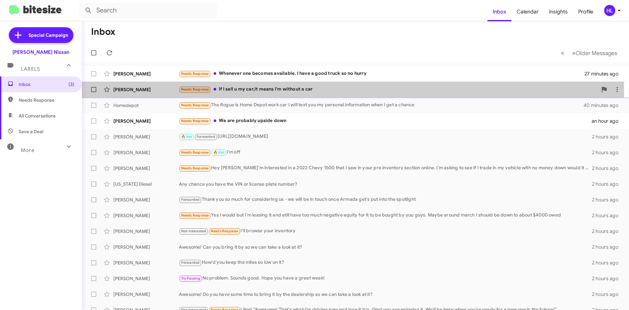
click at [134, 88] on div "Diana Salinas Alvarez" at bounding box center [146, 89] width 66 height 7
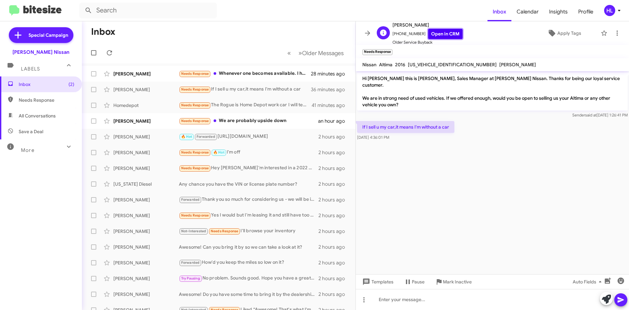
click at [439, 35] on link "Open in CRM" at bounding box center [445, 34] width 34 height 10
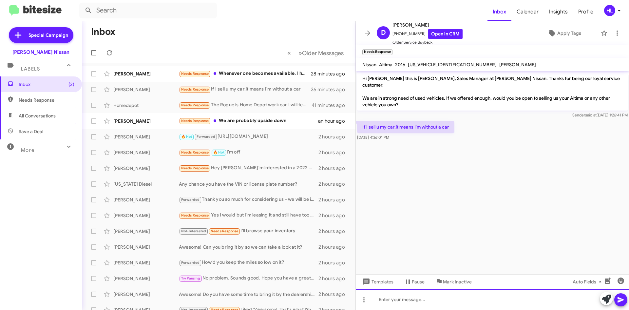
click at [483, 297] on div at bounding box center [492, 299] width 273 height 21
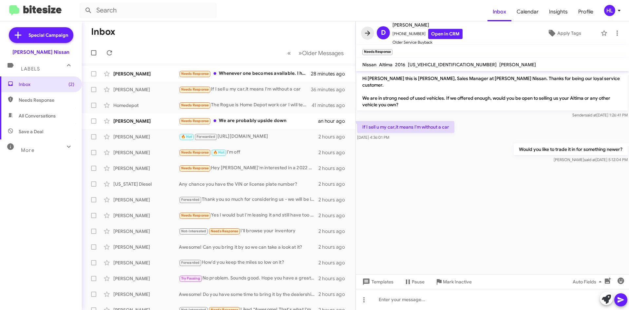
click at [363, 35] on span at bounding box center [367, 33] width 13 height 8
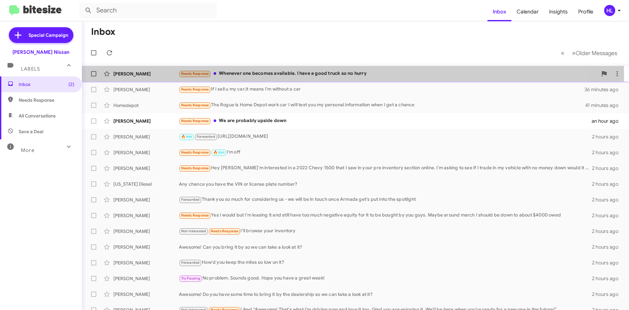
click at [149, 72] on div "[PERSON_NAME]" at bounding box center [146, 73] width 66 height 7
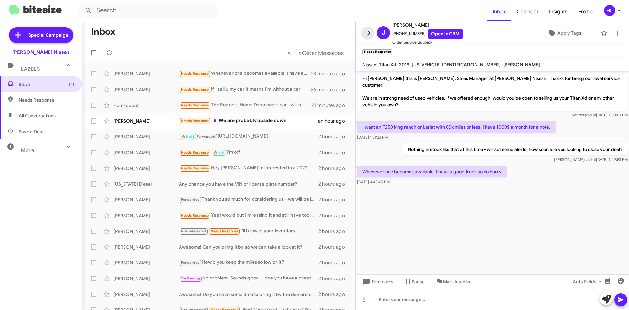
click at [365, 35] on icon at bounding box center [368, 33] width 8 height 8
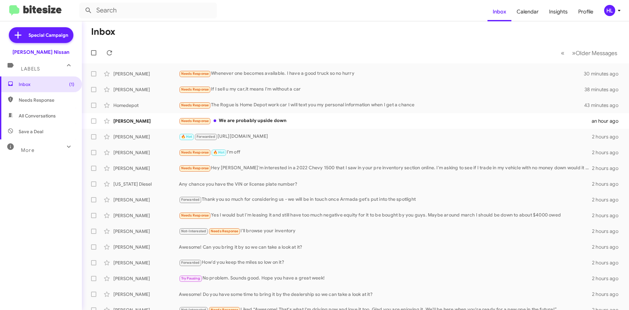
click at [36, 14] on img at bounding box center [35, 10] width 52 height 11
click at [48, 115] on span "All Conversations" at bounding box center [37, 115] width 37 height 7
type input "in:all-conversations"
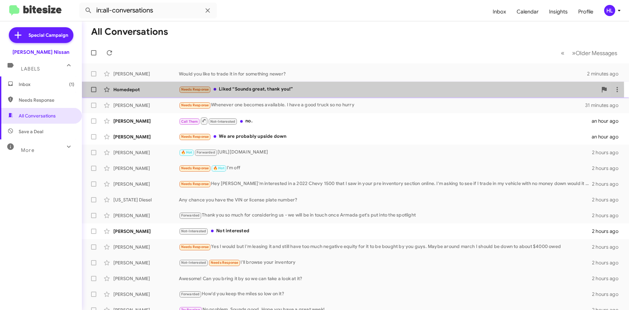
drag, startPoint x: 160, startPoint y: 92, endPoint x: 157, endPoint y: 98, distance: 5.9
click at [160, 93] on div "Homedepot Needs Response Liked “Sounds great, thank you!” 3 minutes ago" at bounding box center [355, 89] width 537 height 13
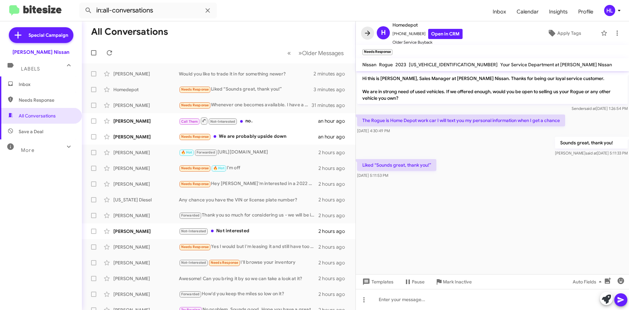
click at [371, 34] on icon at bounding box center [368, 33] width 8 height 8
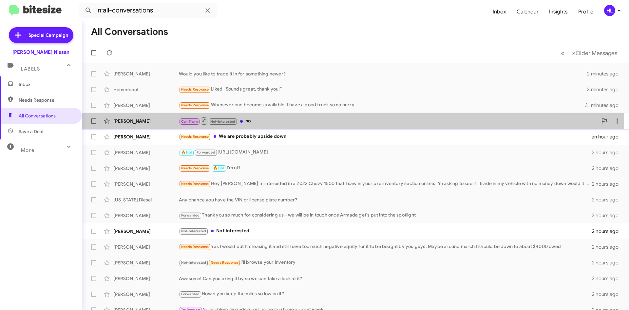
click at [134, 119] on div "Diane Martinez" at bounding box center [146, 121] width 66 height 7
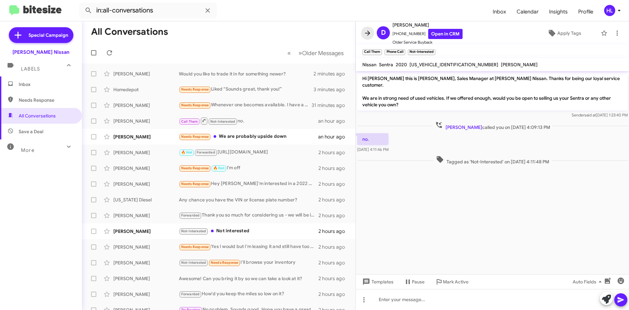
click at [370, 32] on icon at bounding box center [368, 33] width 8 height 8
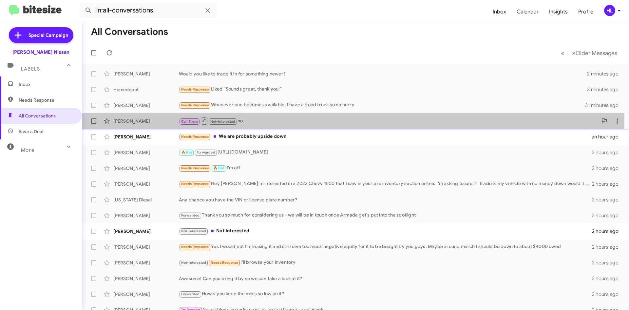
click at [174, 116] on div "Diane Martinez Call Them Not-Interested no. an hour ago" at bounding box center [355, 120] width 537 height 13
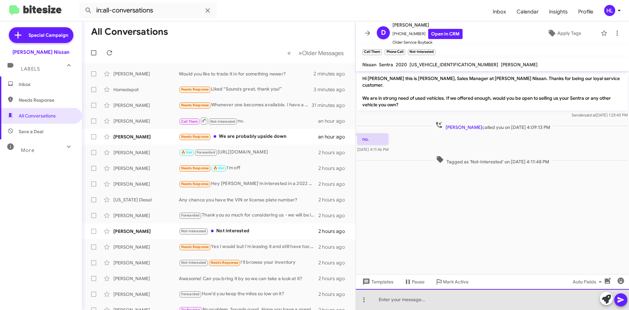
click at [450, 303] on div at bounding box center [492, 299] width 273 height 21
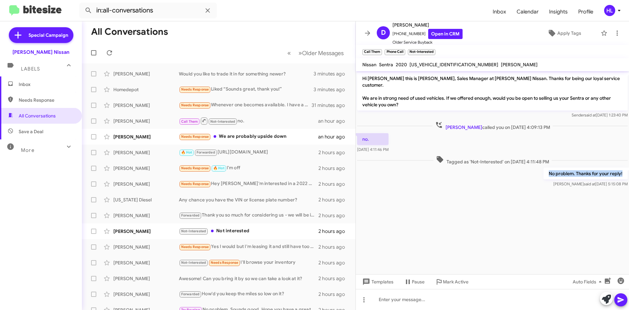
drag, startPoint x: 551, startPoint y: 165, endPoint x: 633, endPoint y: 168, distance: 82.3
click at [629, 168] on html "in:all-conversations Inbox Calendar Insights Profile HL Special Campaign Ed Hic…" at bounding box center [314, 155] width 629 height 310
copy p "No problem. Thanks for your reply!"
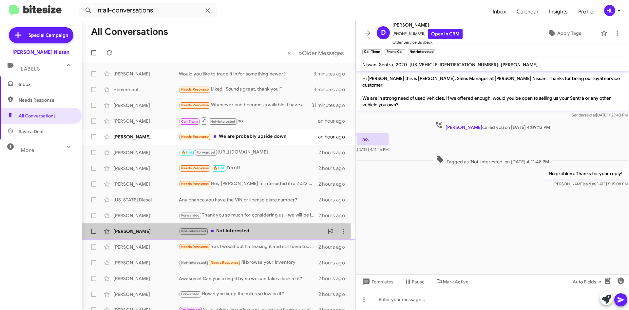
click at [134, 232] on div "Yarrod Aleman" at bounding box center [146, 231] width 66 height 7
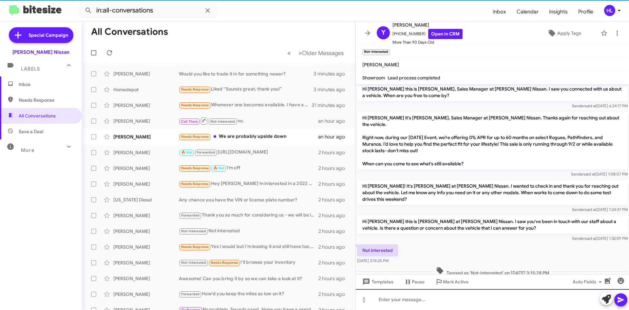
scroll to position [27, 0]
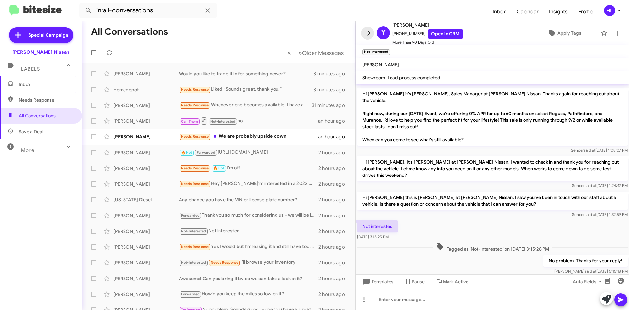
click at [365, 35] on icon at bounding box center [368, 33] width 8 height 8
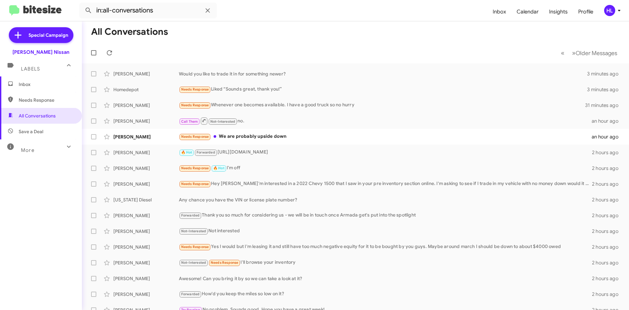
click at [34, 6] on img at bounding box center [35, 10] width 52 height 11
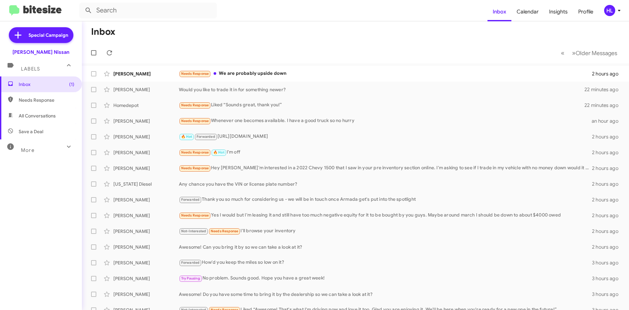
click at [33, 16] on img at bounding box center [35, 10] width 52 height 11
click at [56, 113] on span "All Conversations" at bounding box center [37, 115] width 37 height 7
type input "in:all-conversations"
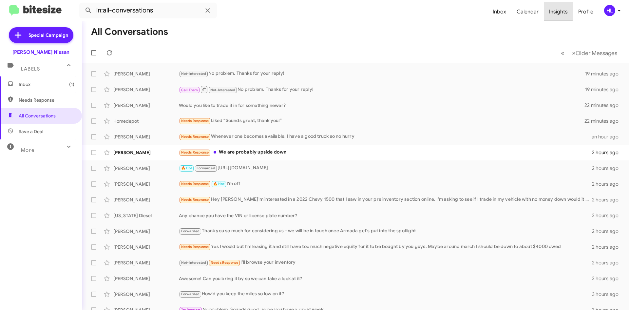
click at [552, 9] on span "Insights" at bounding box center [558, 11] width 29 height 19
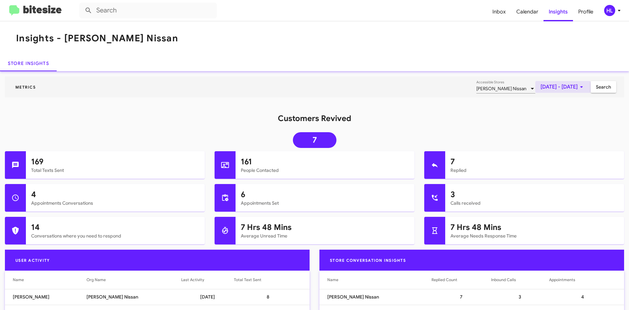
click at [550, 90] on span "[DATE] - [DATE]" at bounding box center [563, 87] width 45 height 12
click at [560, 112] on button "Previous month" at bounding box center [564, 109] width 13 height 13
click at [565, 137] on div "1" at bounding box center [564, 139] width 12 height 12
click at [576, 110] on button "Next month" at bounding box center [578, 109] width 13 height 13
click at [539, 152] on div "3" at bounding box center [538, 152] width 12 height 12
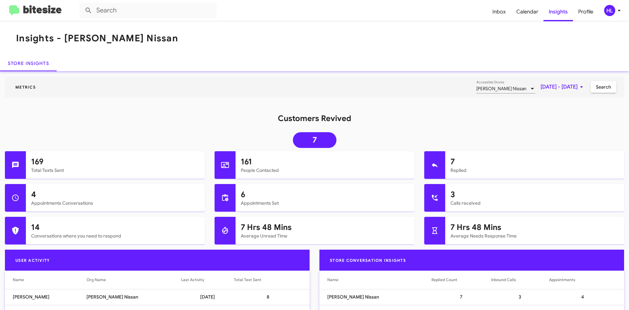
click at [594, 95] on mat-toolbar "Metrics Ed Hicks Nissan Accessible Stores Aug 1, 2025 - Sep 3, 2025 Search" at bounding box center [314, 86] width 619 height 21
click at [597, 90] on span "Search" at bounding box center [603, 87] width 15 height 12
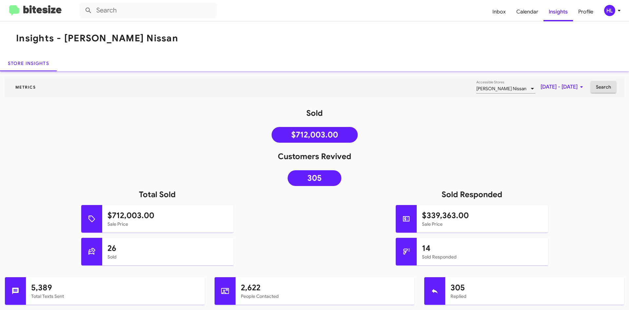
click at [28, 17] on mat-toolbar "Inbox Calendar Insights Profile HL" at bounding box center [314, 10] width 629 height 21
click at [27, 14] on img at bounding box center [35, 10] width 52 height 11
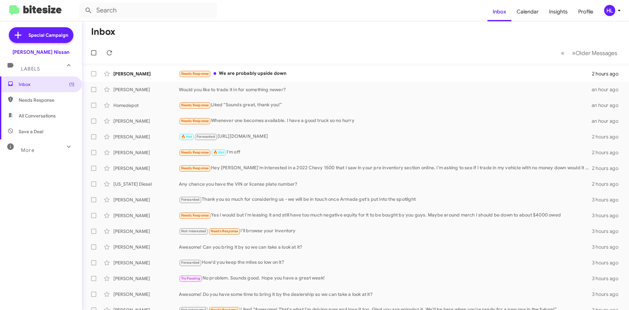
click at [56, 10] on img at bounding box center [35, 10] width 52 height 11
